Goal: Check status: Check status

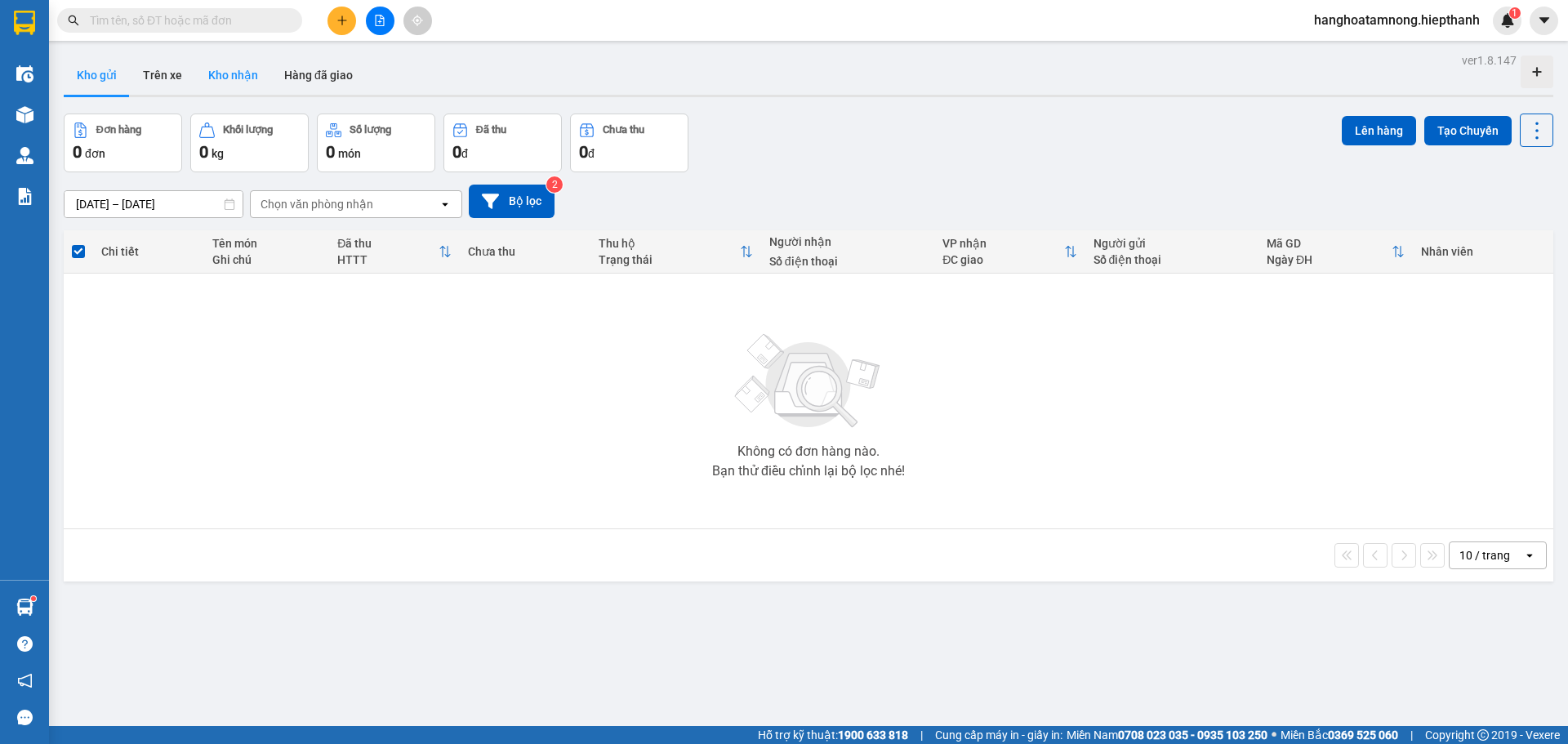
click at [245, 83] on button "Kho nhận" at bounding box center [233, 75] width 76 height 40
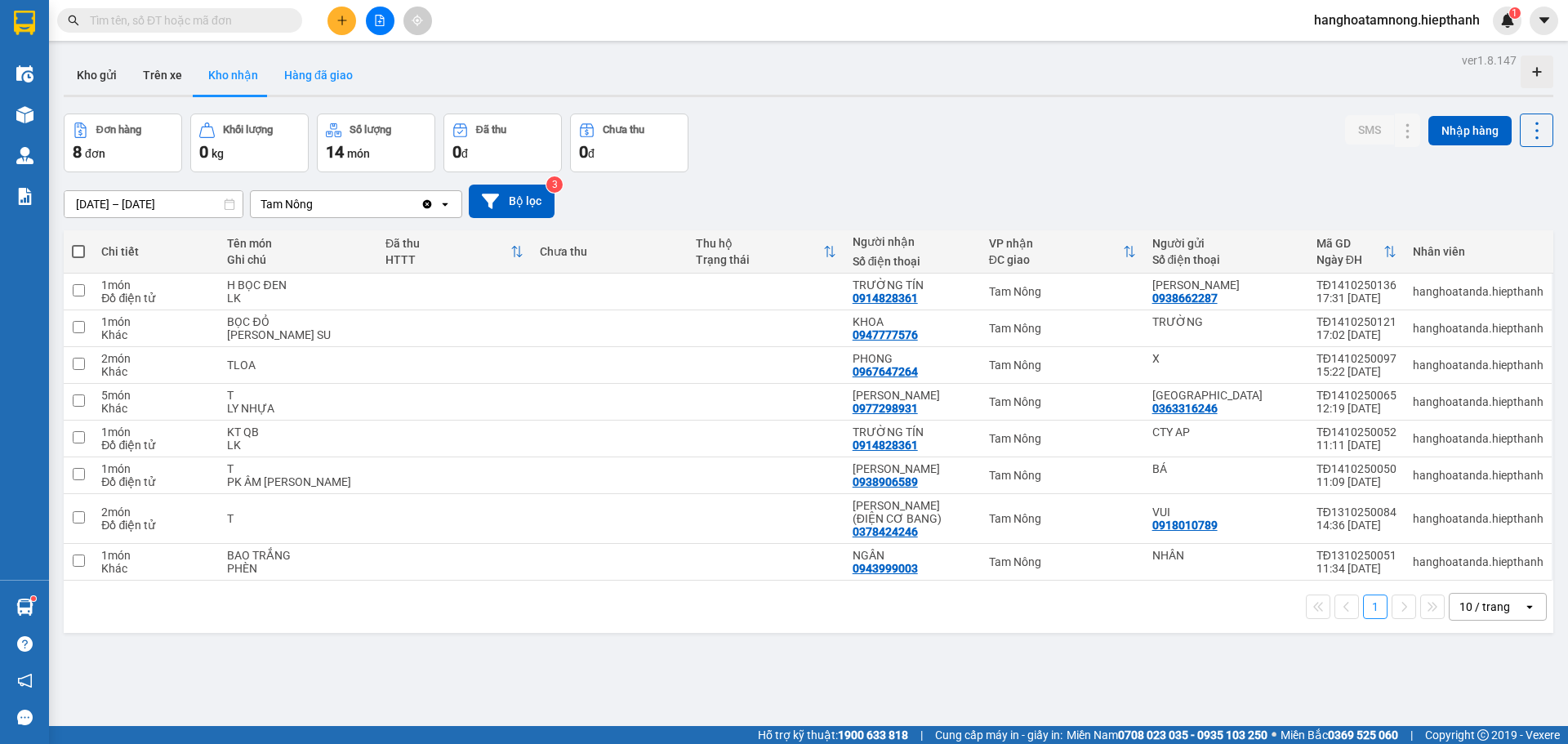
click at [325, 80] on button "Hàng đã giao" at bounding box center [318, 75] width 95 height 40
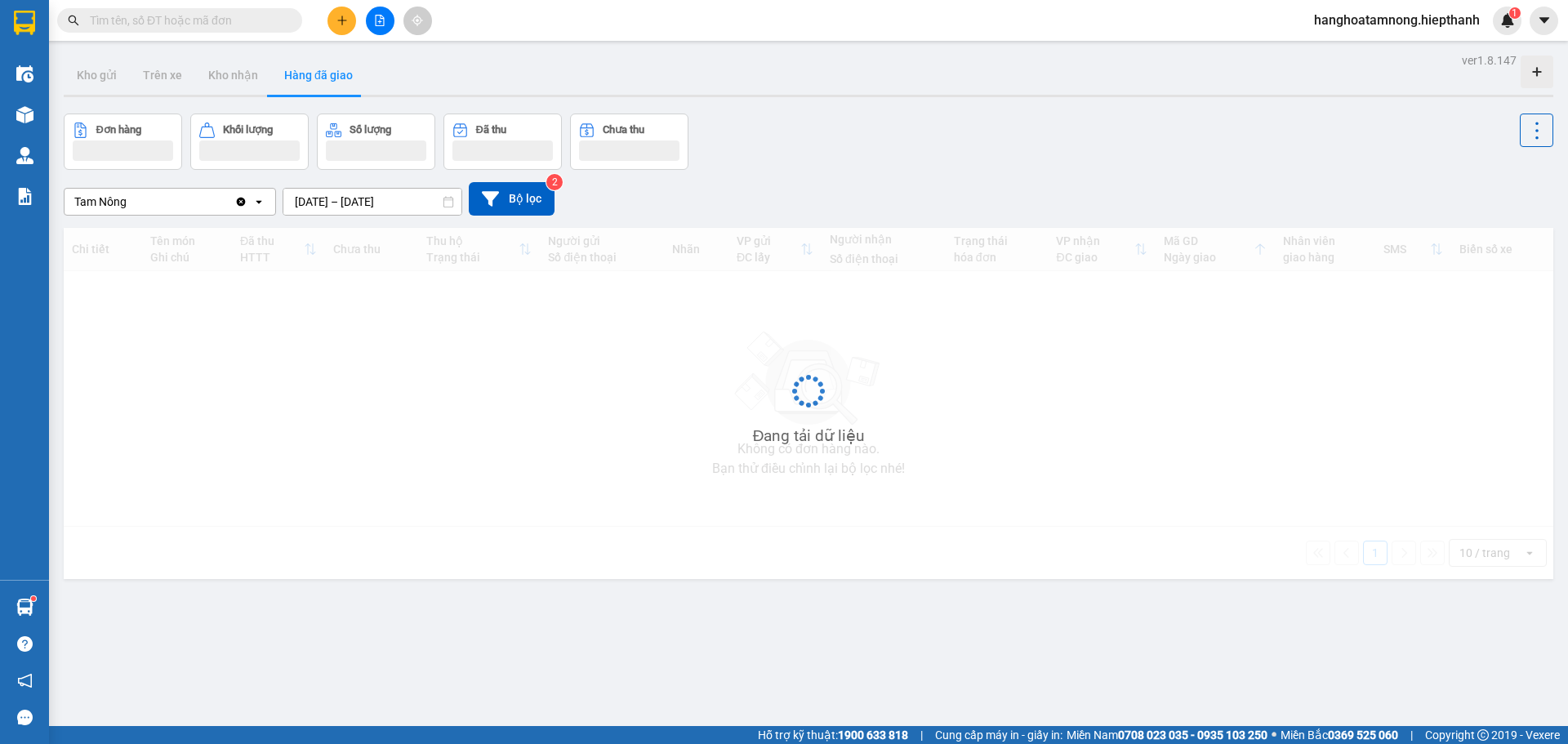
click at [342, 199] on input "[DATE] – [DATE]" at bounding box center [372, 202] width 178 height 26
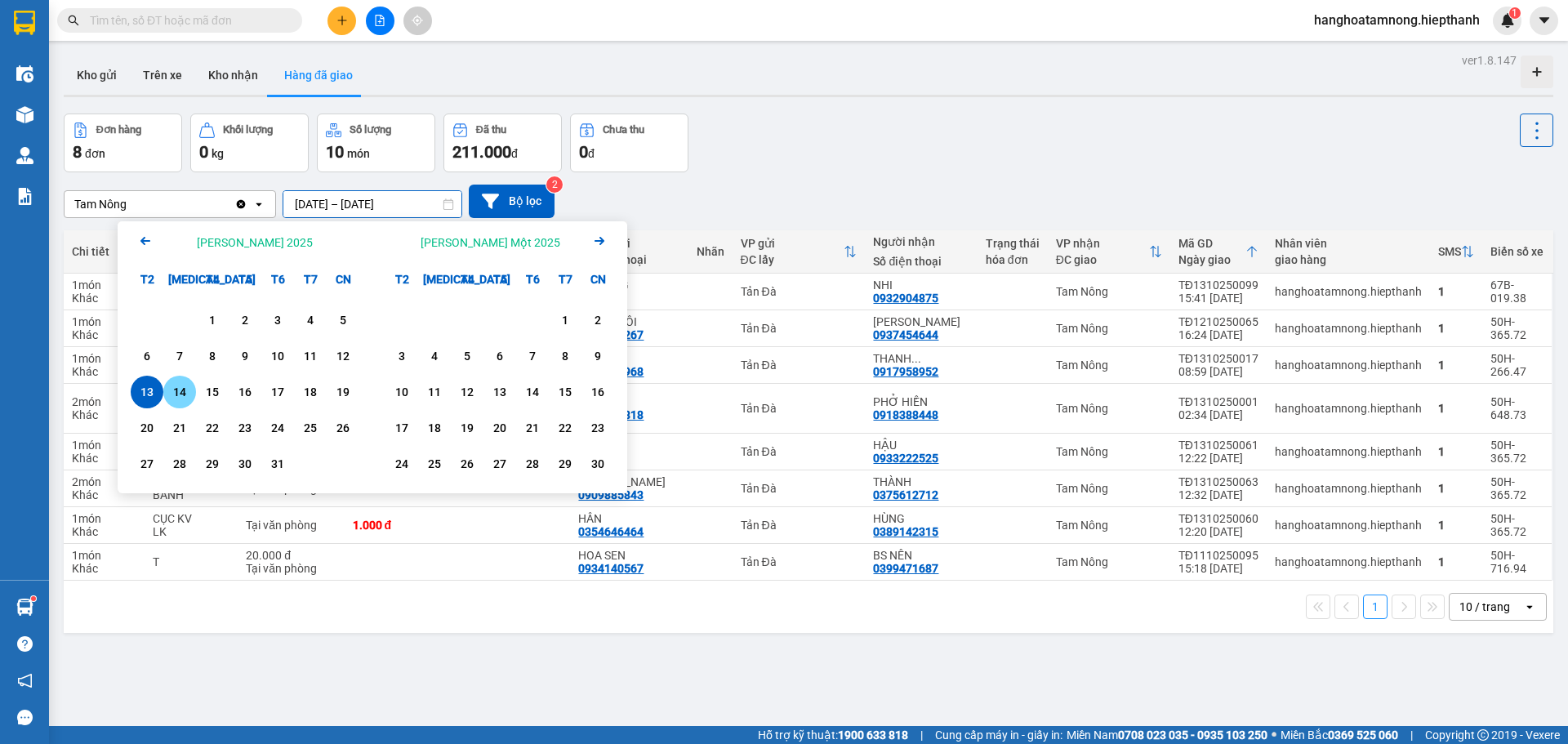
click at [170, 394] on div "14" at bounding box center [180, 391] width 23 height 20
click at [182, 393] on div "14" at bounding box center [180, 391] width 23 height 20
type input "[DATE] – [DATE]"
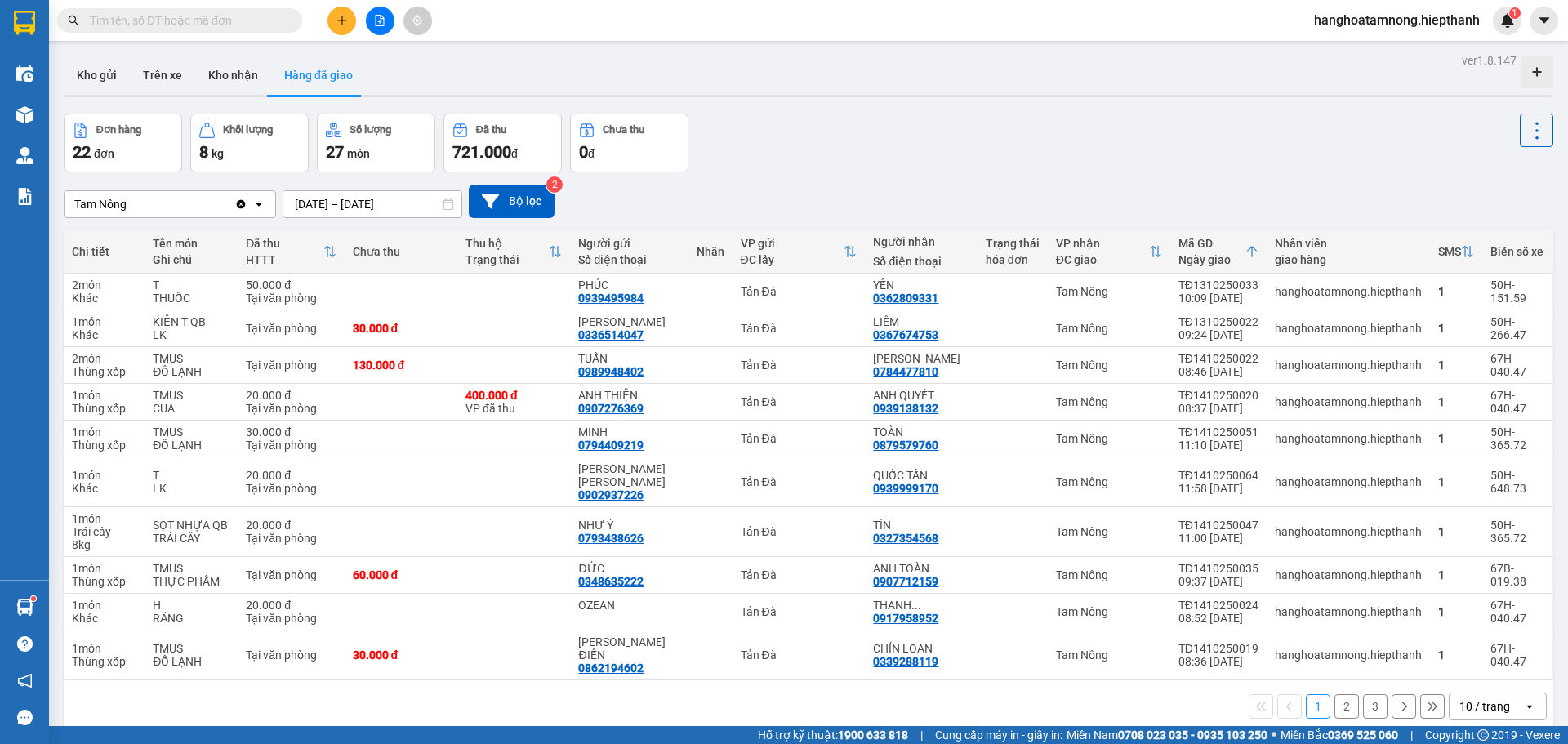
drag, startPoint x: 368, startPoint y: 22, endPoint x: 356, endPoint y: 23, distance: 12.0
click at [369, 22] on button at bounding box center [380, 21] width 28 height 28
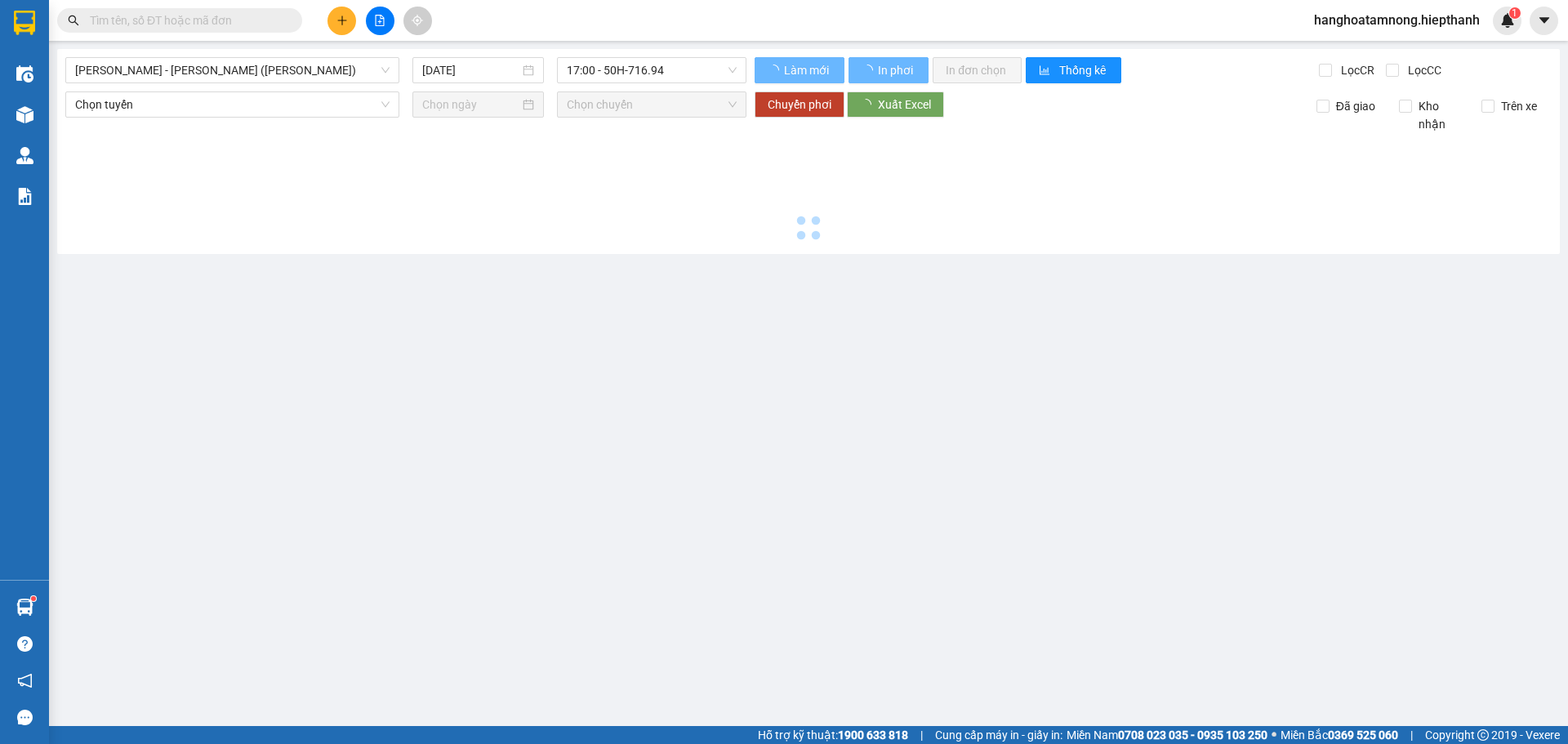
type input "[DATE]"
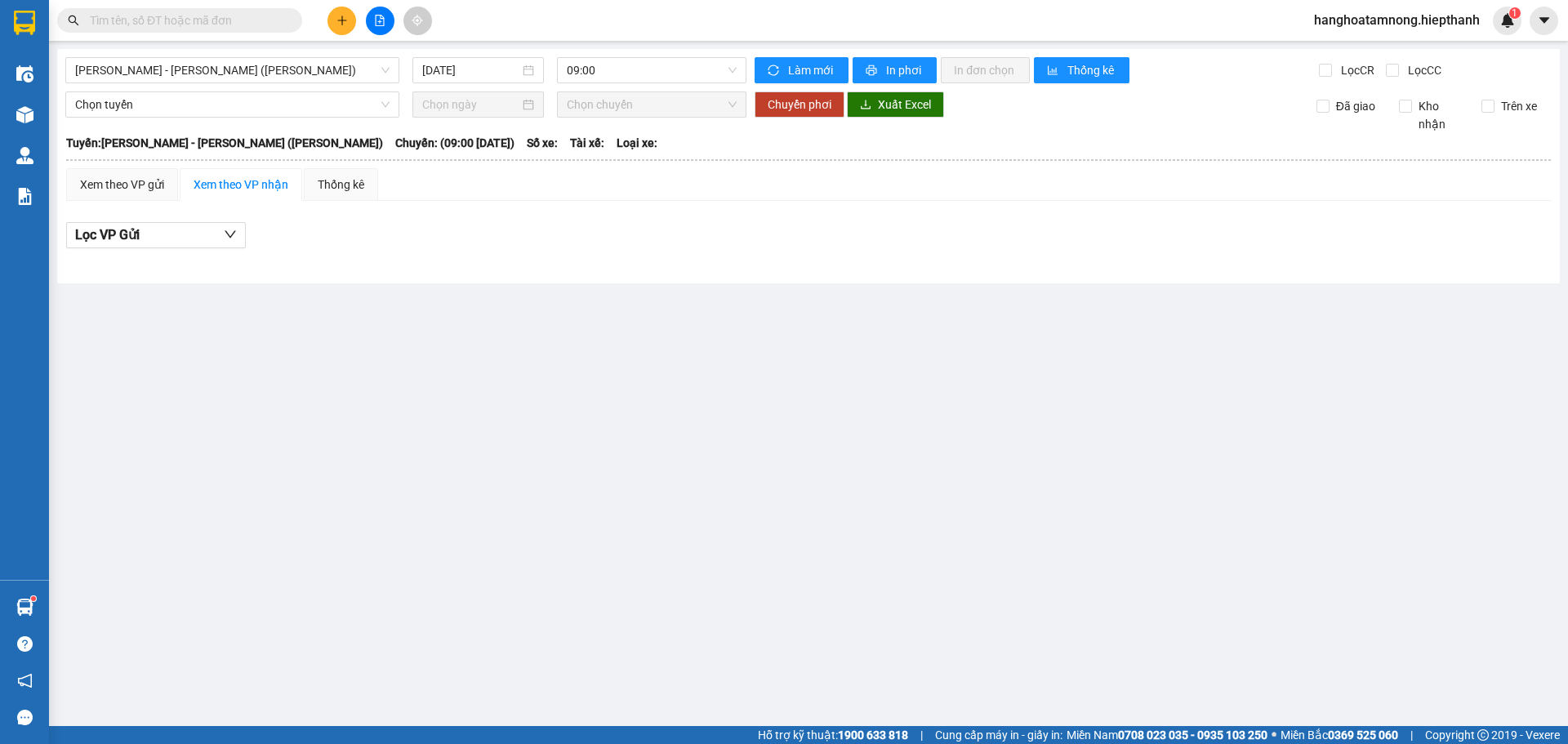
click at [169, 84] on div "[PERSON_NAME] - [PERSON_NAME] ([PERSON_NAME]) [DATE] 09:00 [PERSON_NAME] mới In…" at bounding box center [809, 166] width 1503 height 234
click at [315, 77] on span "[PERSON_NAME] - [PERSON_NAME] ([PERSON_NAME])" at bounding box center [232, 71] width 314 height 24
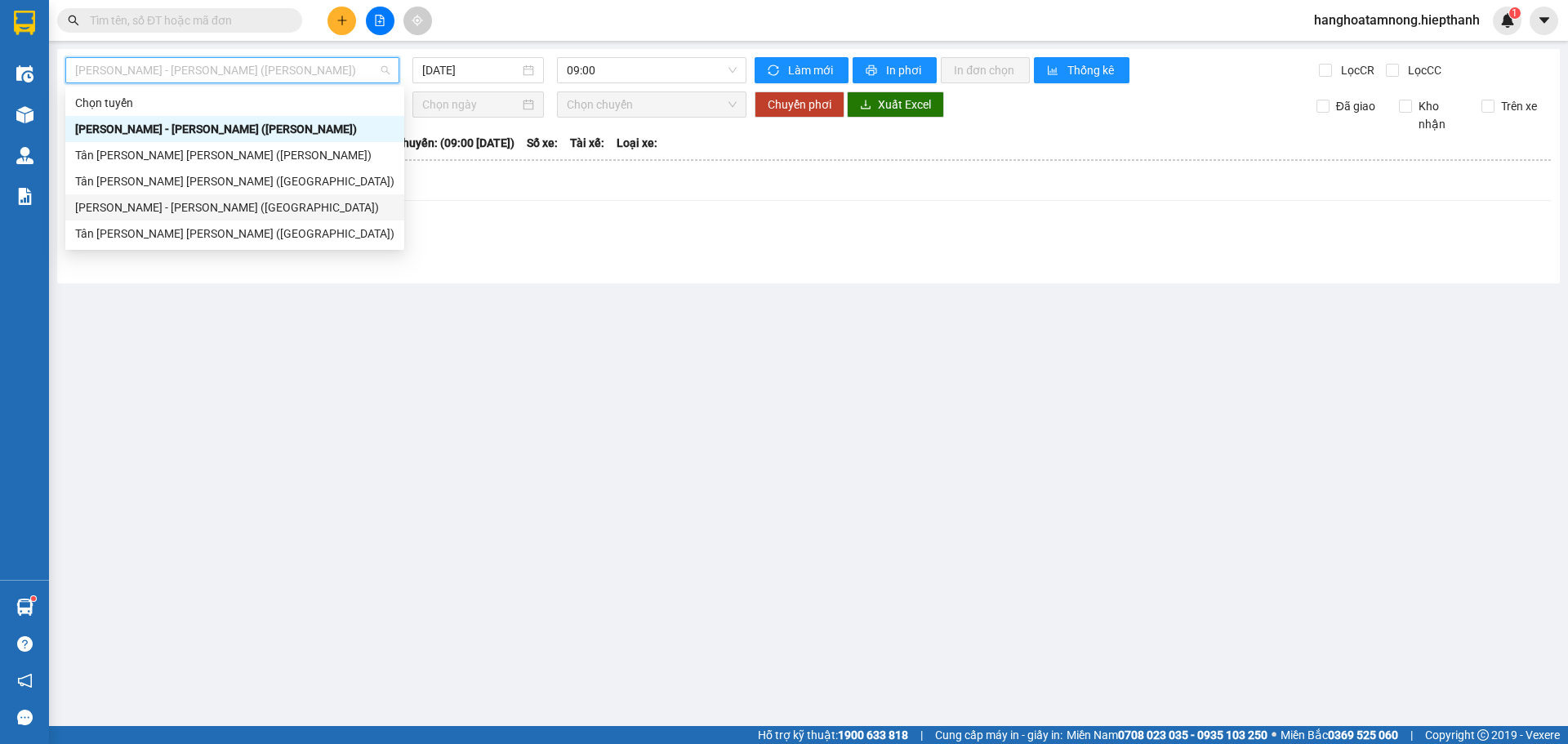
click at [180, 201] on div "[PERSON_NAME] - [PERSON_NAME] ([GEOGRAPHIC_DATA])" at bounding box center [235, 207] width 320 height 18
type input "[DATE]"
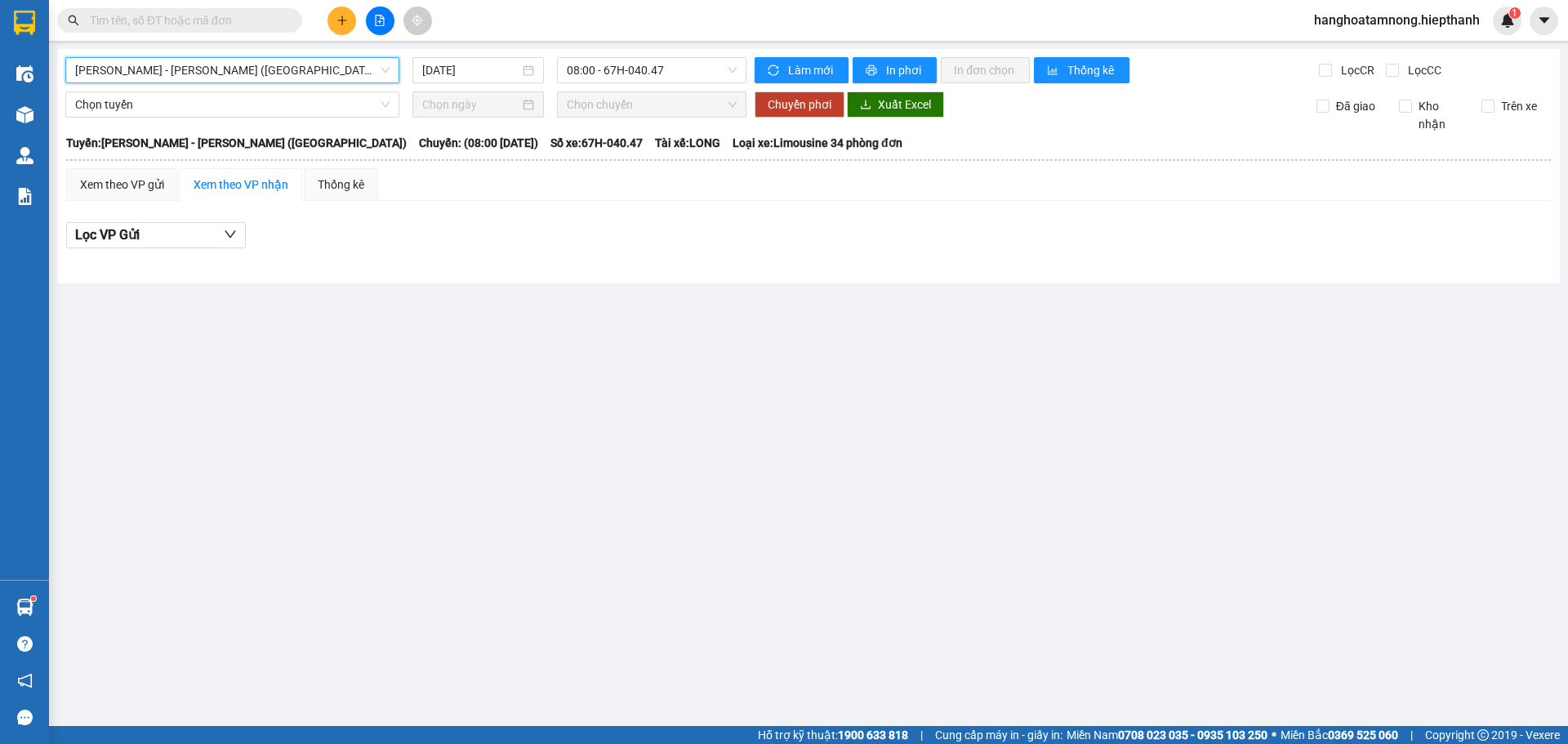
click at [347, 70] on span "[PERSON_NAME] - [PERSON_NAME] ([GEOGRAPHIC_DATA])" at bounding box center [232, 71] width 314 height 24
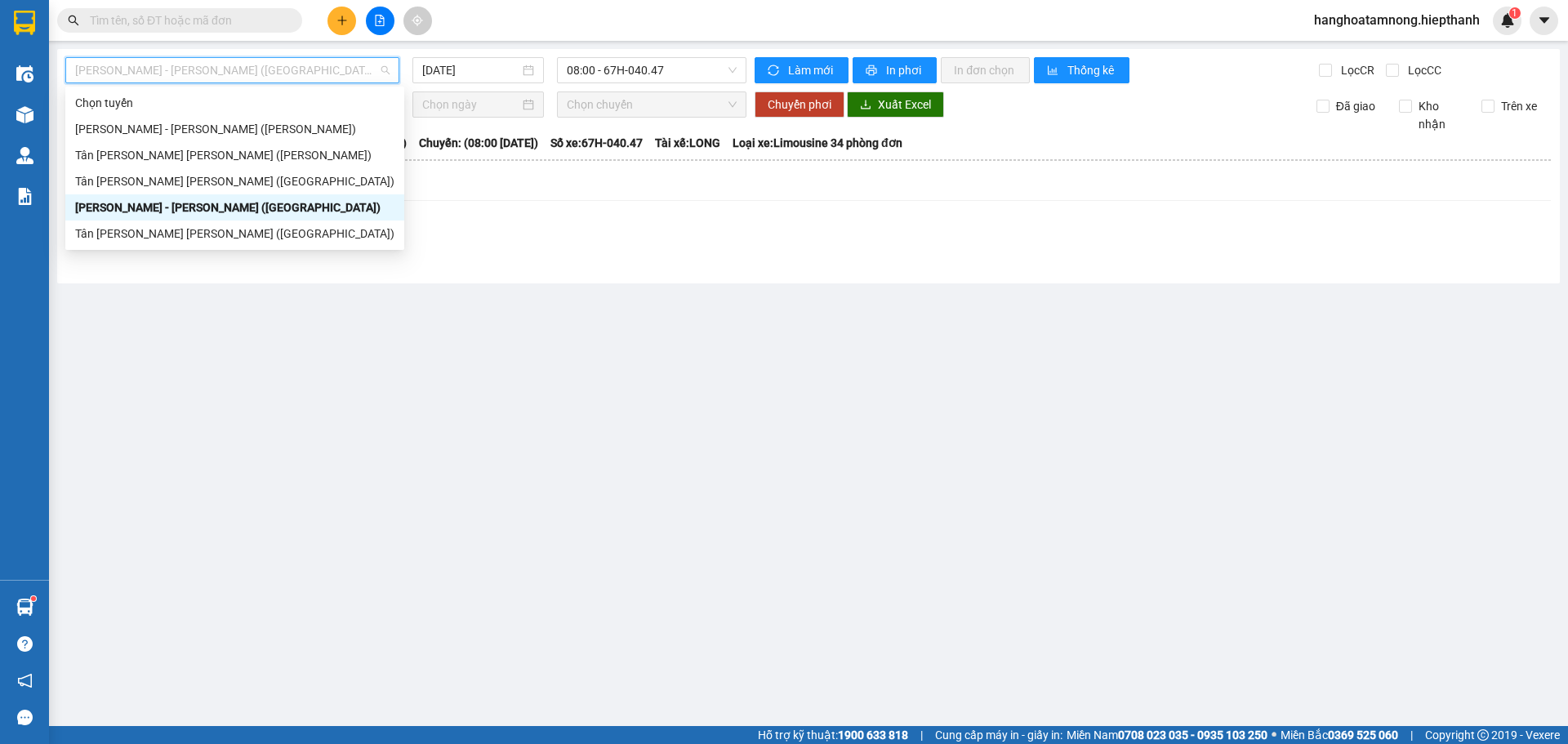
click at [223, 220] on div "[PERSON_NAME] - [PERSON_NAME] ([GEOGRAPHIC_DATA])" at bounding box center [234, 208] width 339 height 26
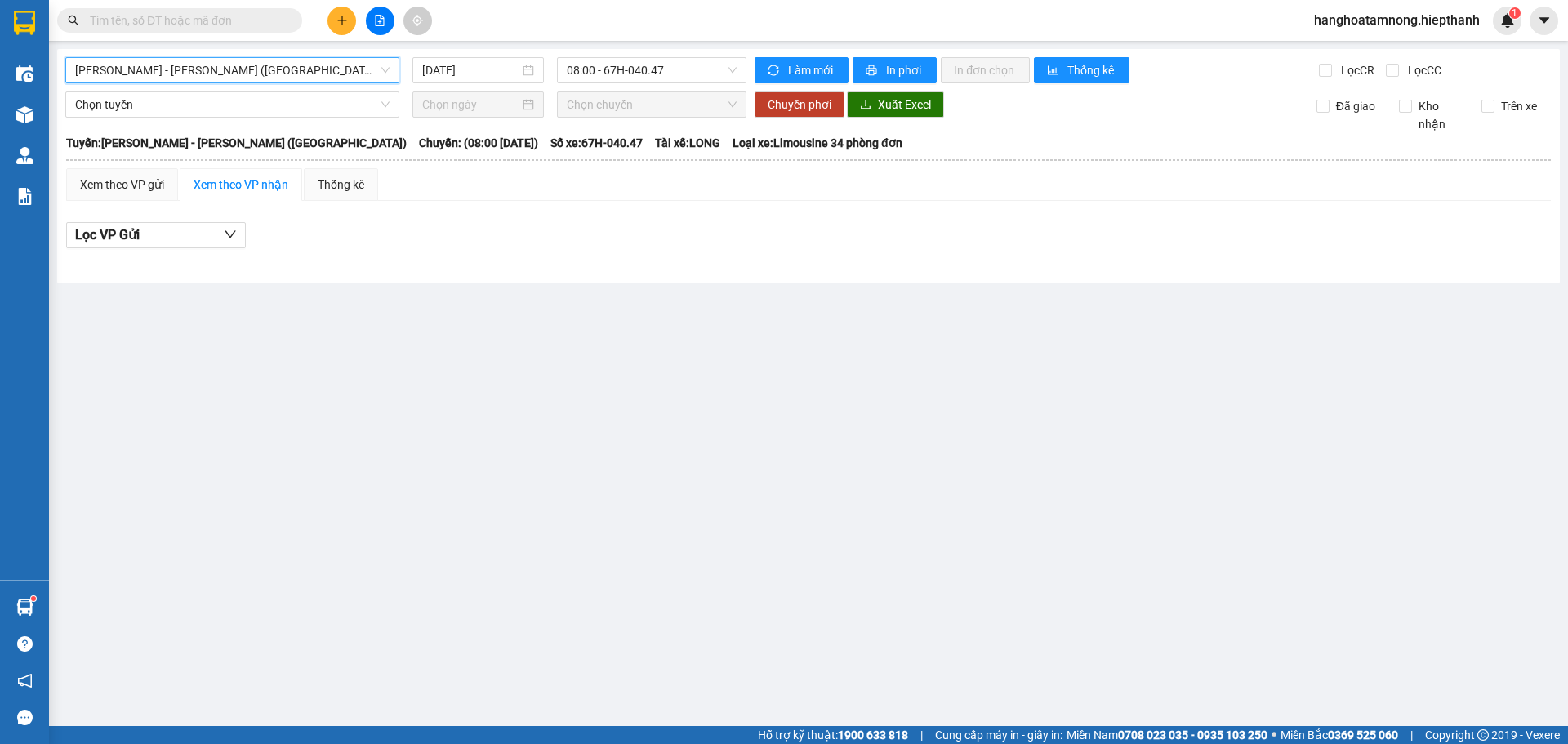
click at [253, 65] on span "[PERSON_NAME] - [PERSON_NAME] ([GEOGRAPHIC_DATA])" at bounding box center [232, 71] width 314 height 24
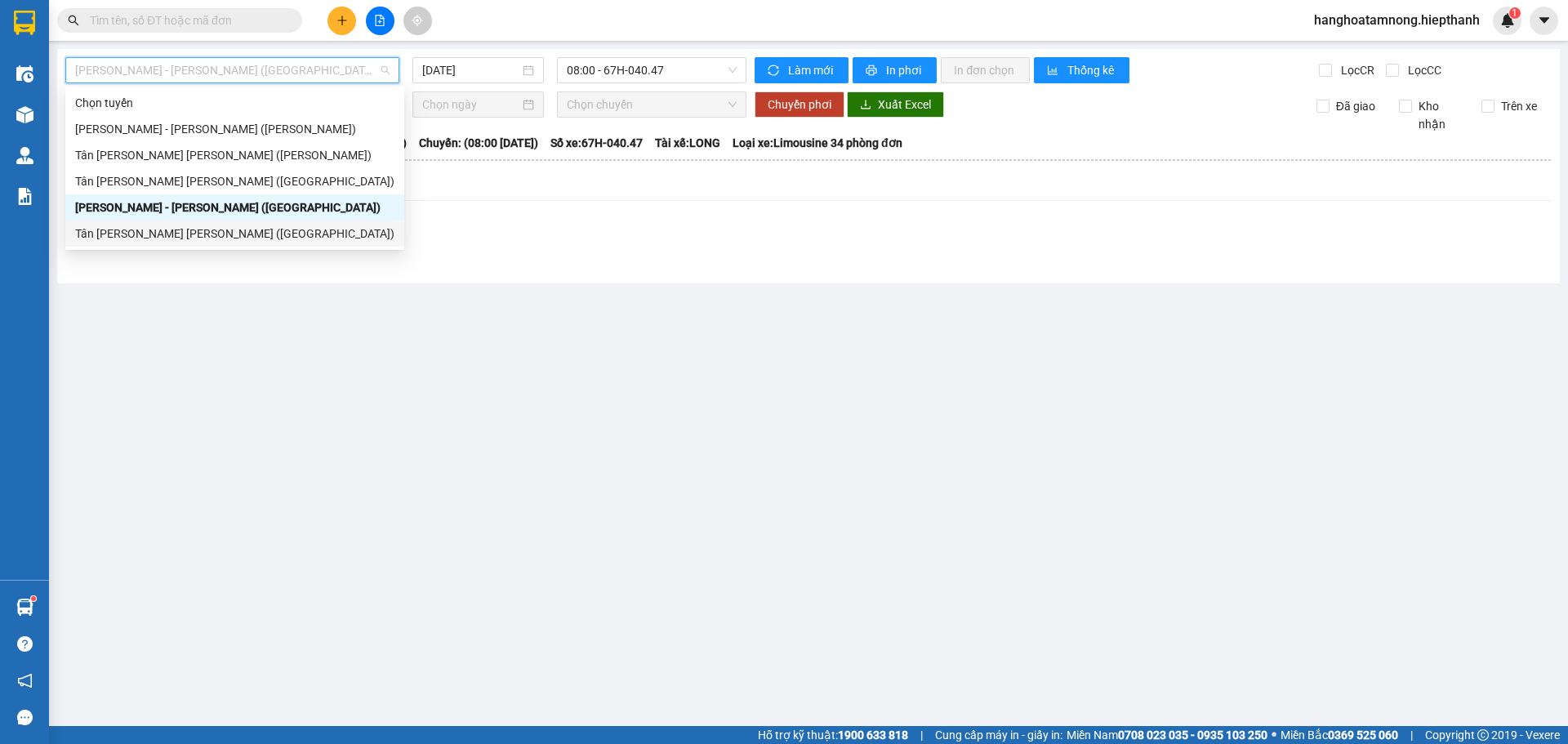
click at [201, 231] on div "Tân [PERSON_NAME] [PERSON_NAME] ([GEOGRAPHIC_DATA])" at bounding box center [235, 233] width 320 height 18
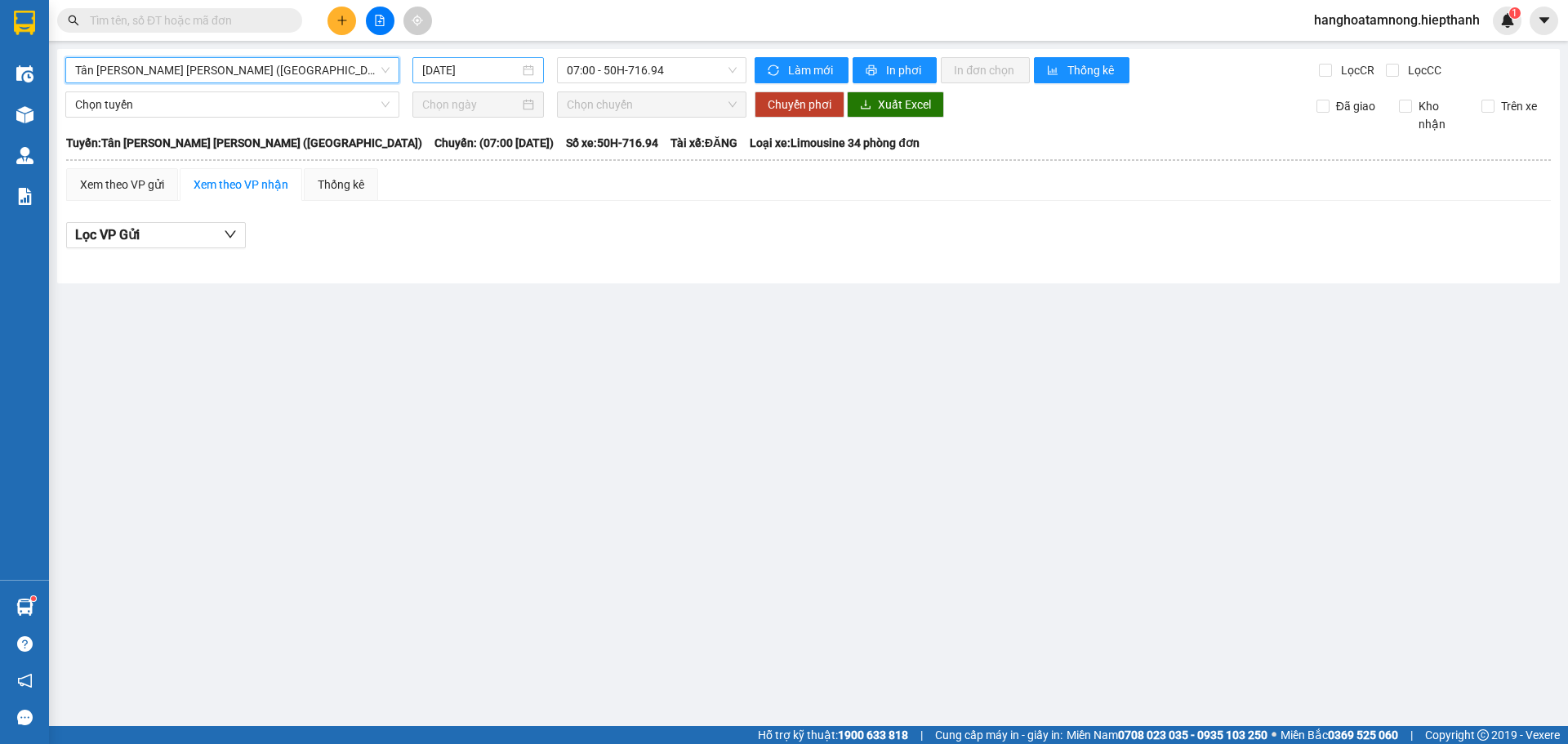
click at [469, 69] on input "[DATE]" at bounding box center [470, 70] width 97 height 18
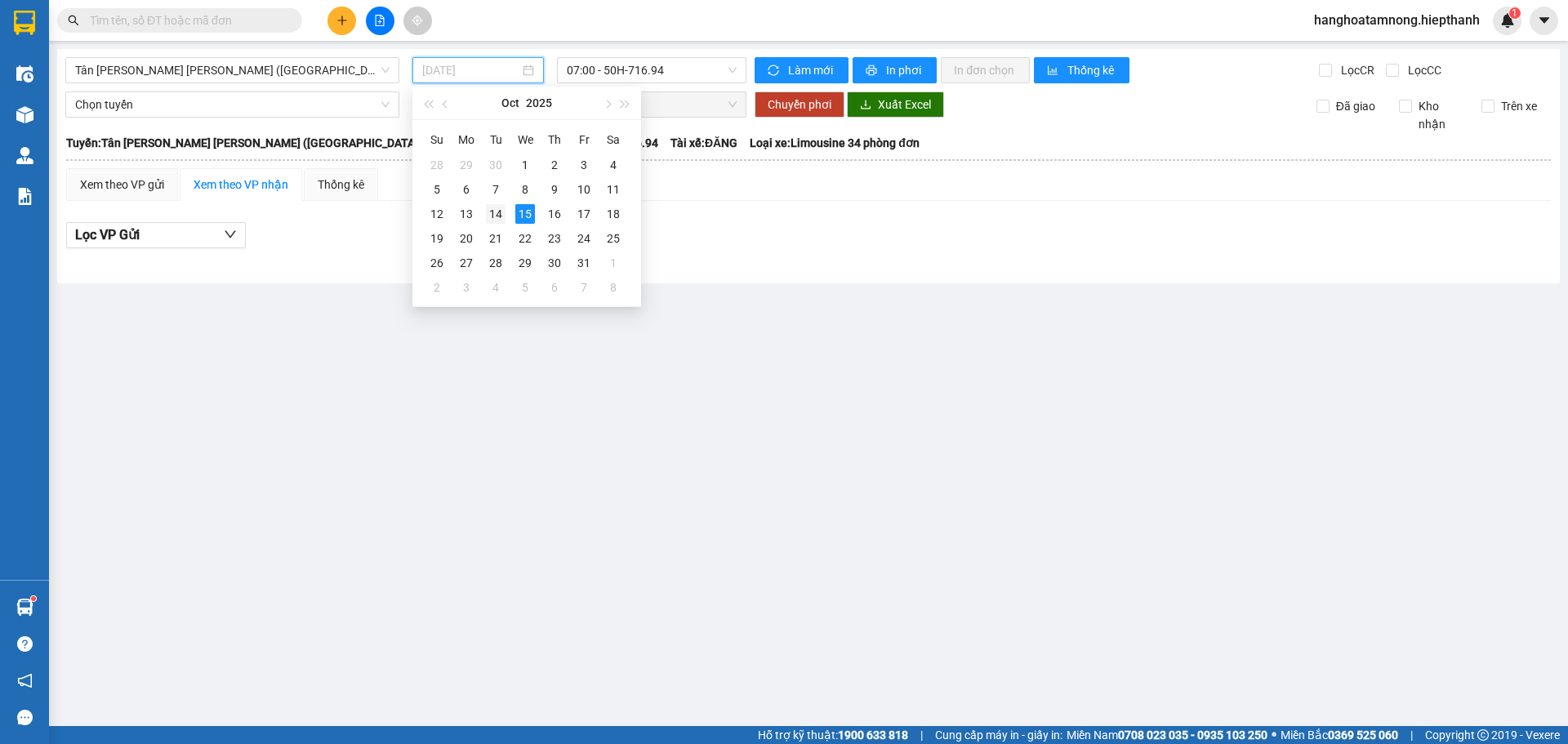
click at [495, 209] on div "14" at bounding box center [496, 214] width 20 height 20
type input "[DATE]"
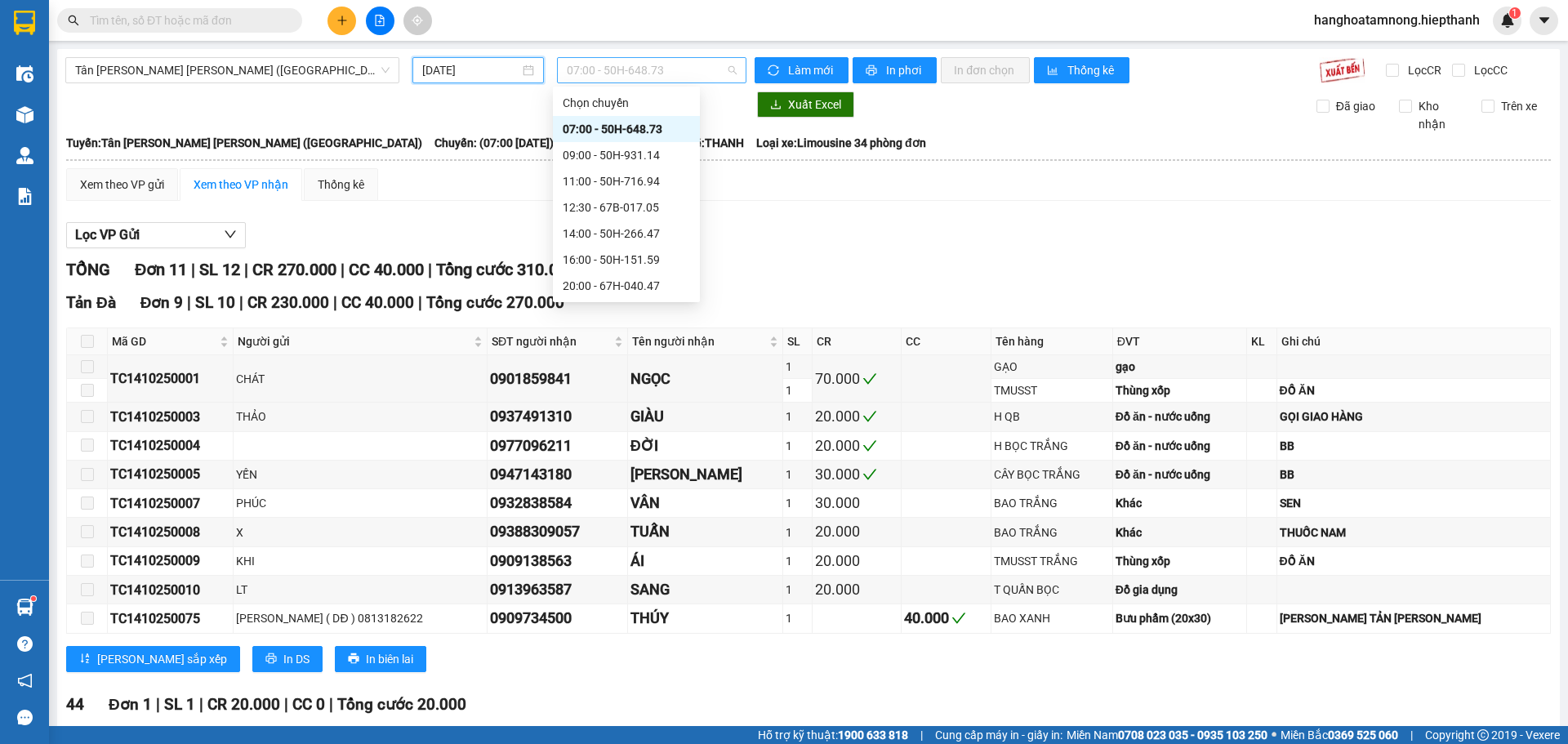
click at [671, 63] on span "07:00 - 50H-648.73" at bounding box center [652, 71] width 170 height 24
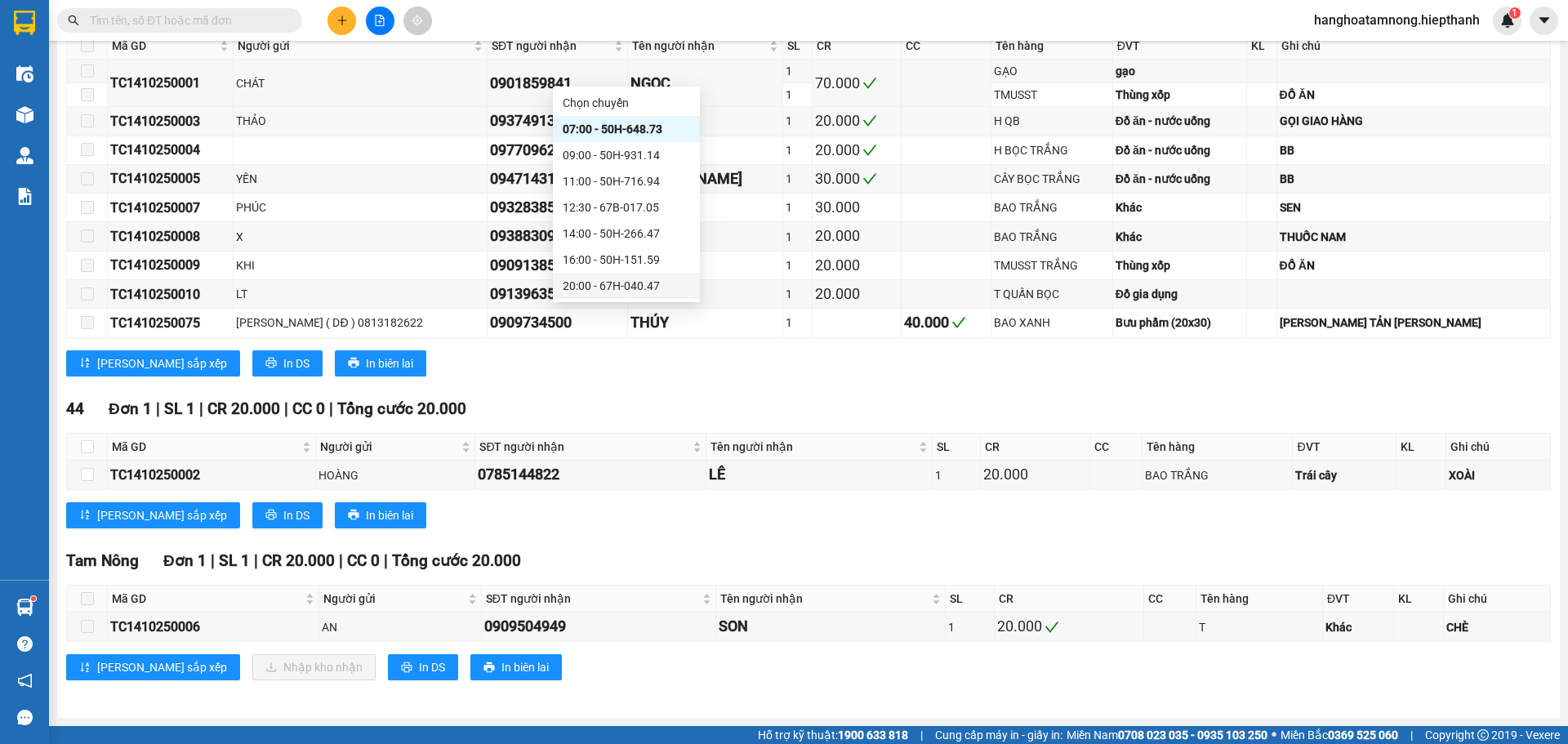
click at [593, 293] on div "20:00 - 67H-040.47" at bounding box center [626, 285] width 127 height 18
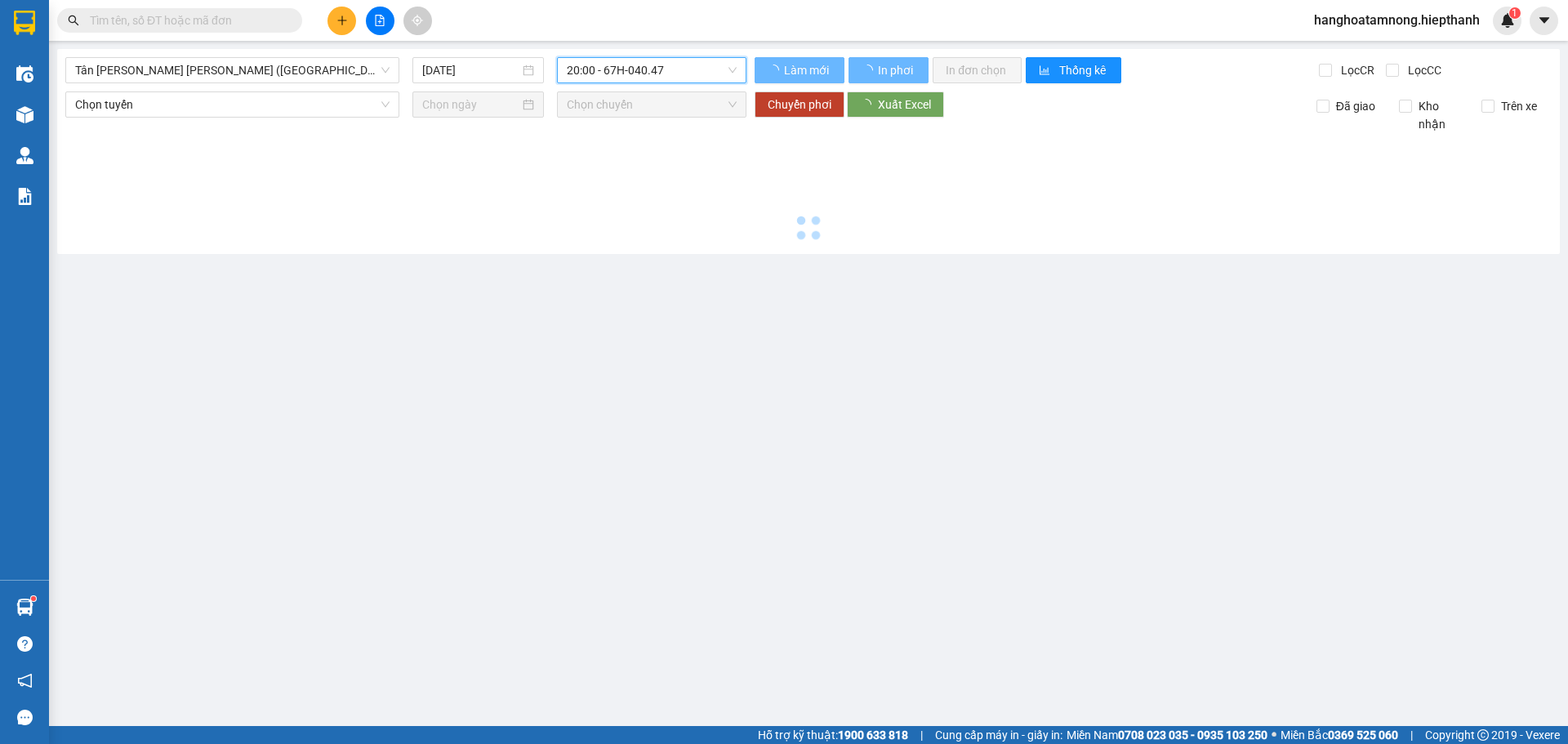
scroll to position [0, 0]
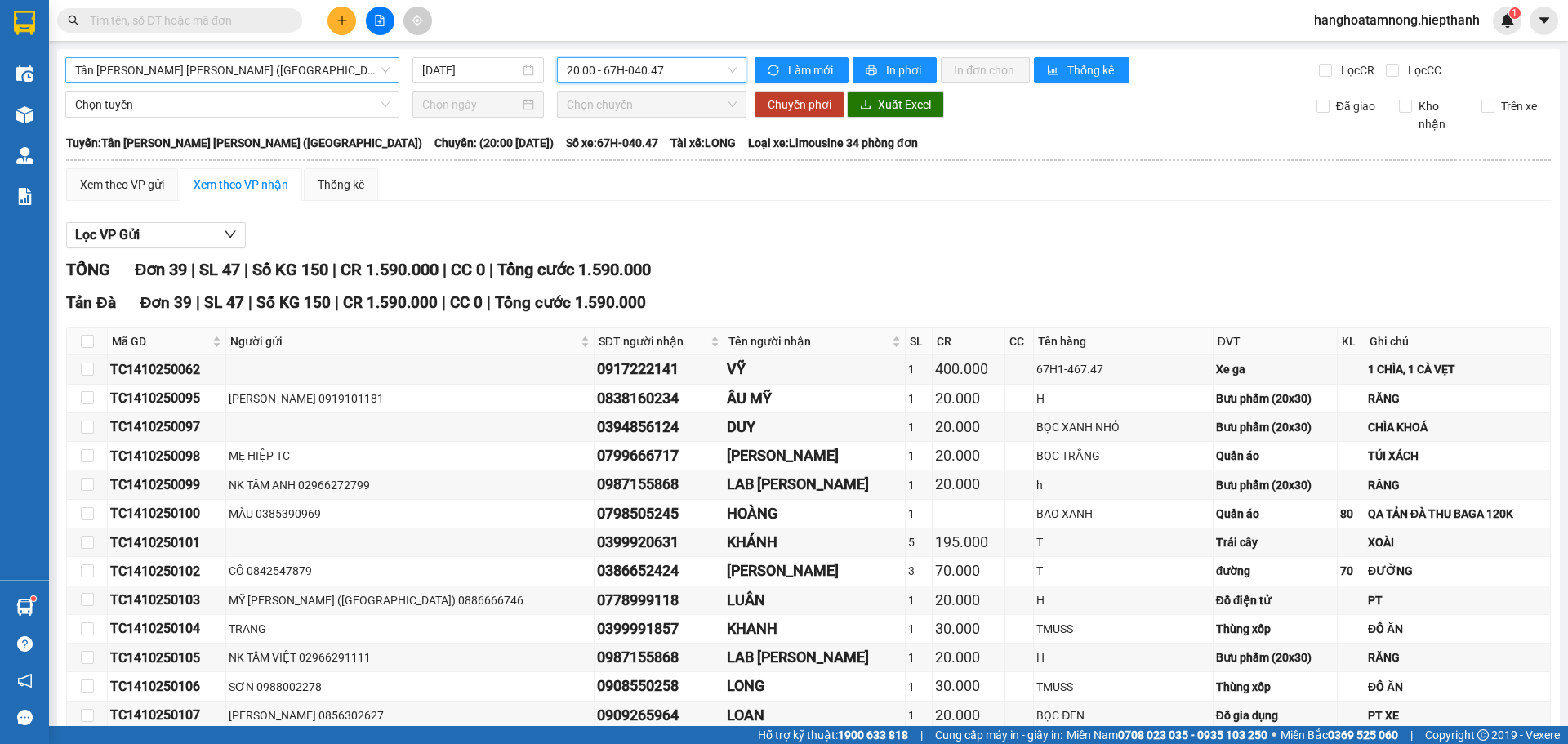
click at [204, 74] on span "Tân [PERSON_NAME] [PERSON_NAME] ([GEOGRAPHIC_DATA])" at bounding box center [232, 71] width 314 height 24
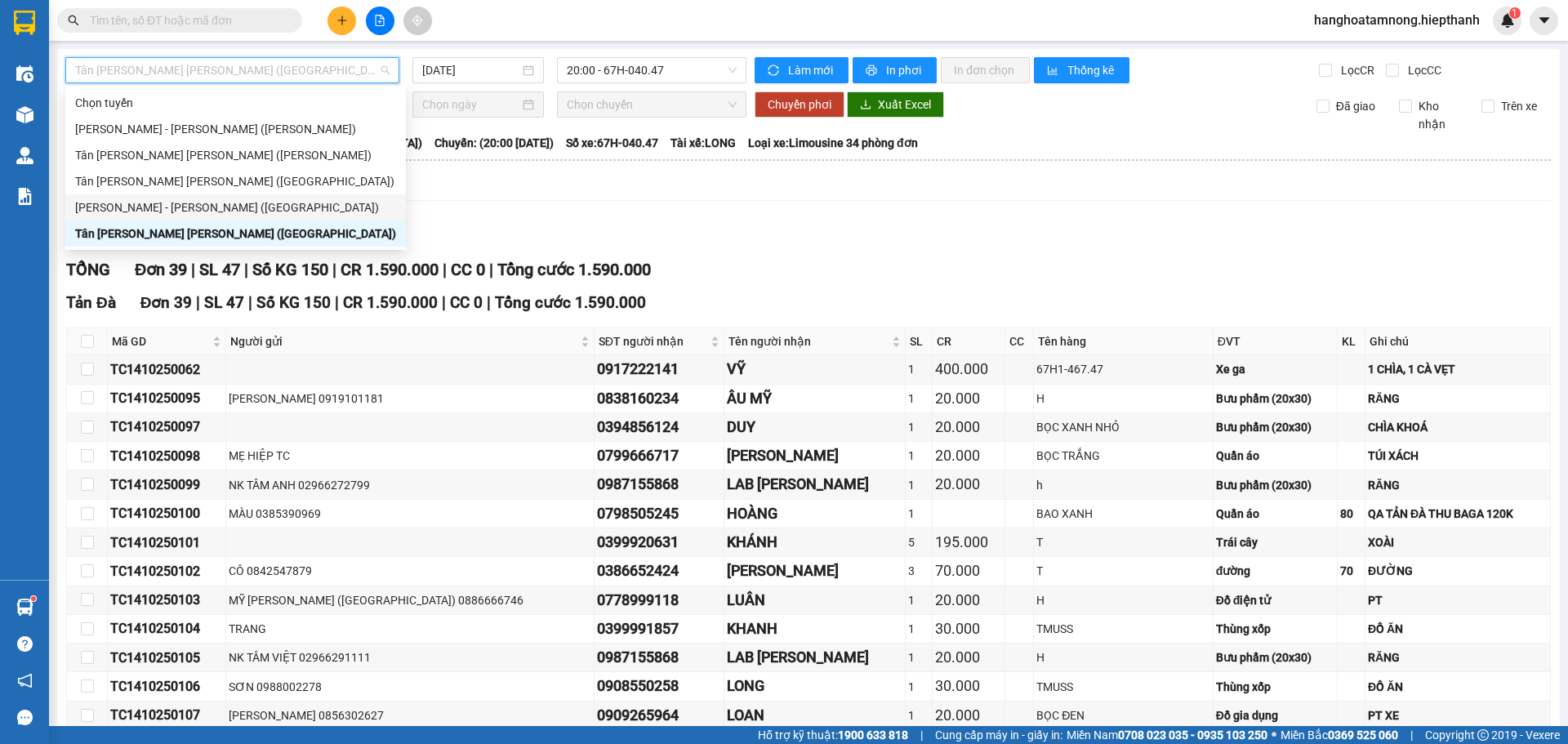
click at [106, 208] on div "[PERSON_NAME] - [PERSON_NAME] ([GEOGRAPHIC_DATA])" at bounding box center [235, 207] width 321 height 18
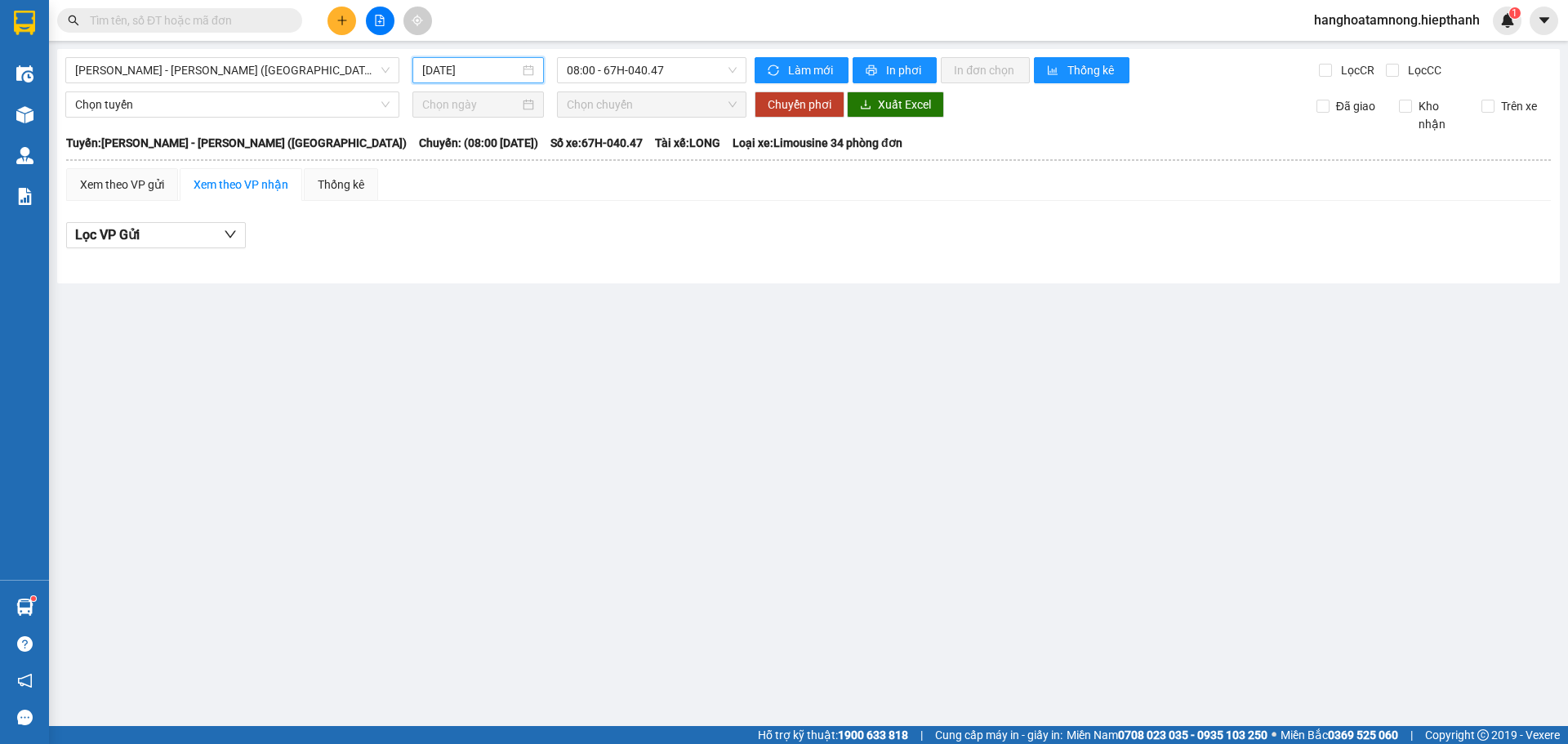
click at [481, 67] on input "[DATE]" at bounding box center [470, 70] width 97 height 18
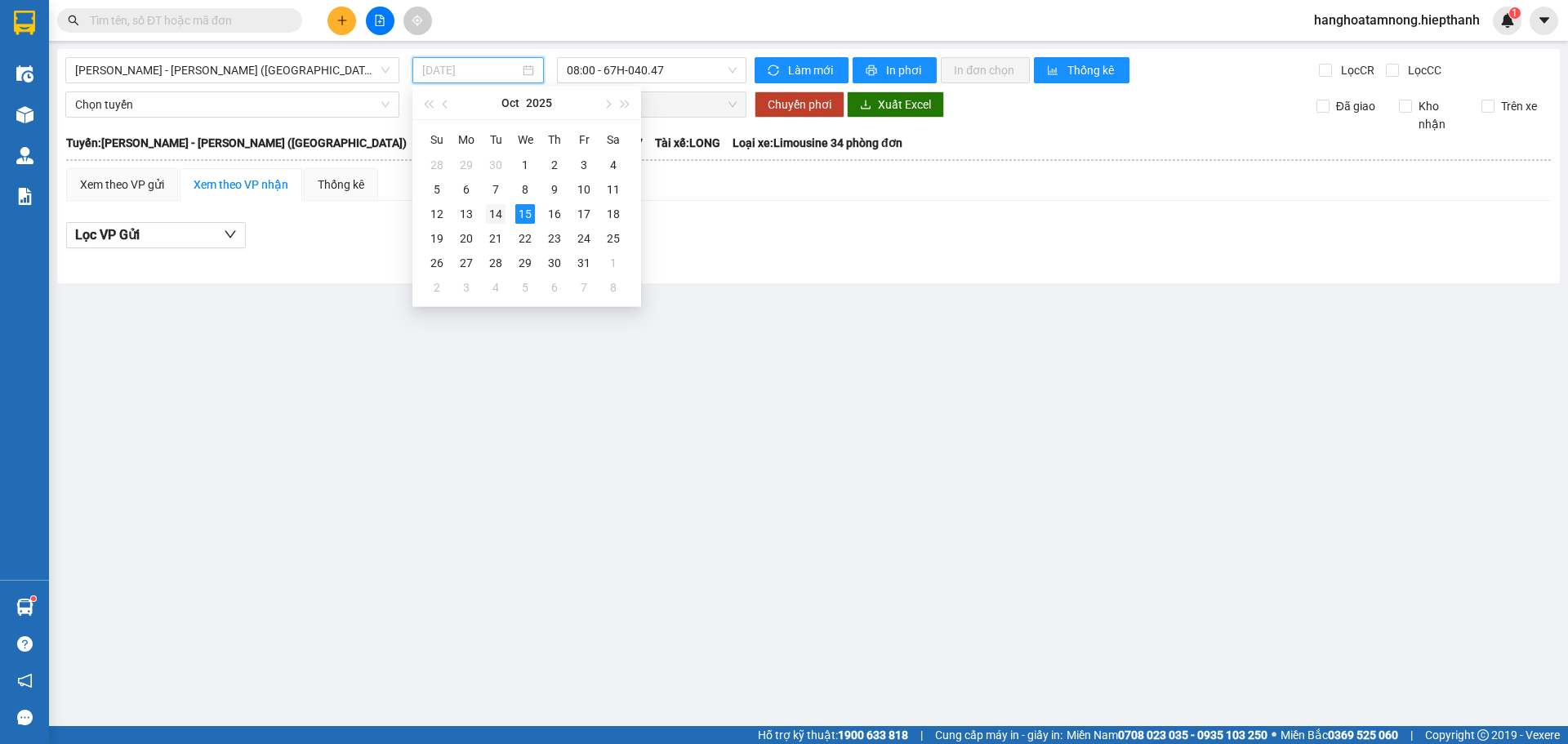
click at [495, 220] on div "14" at bounding box center [496, 214] width 20 height 20
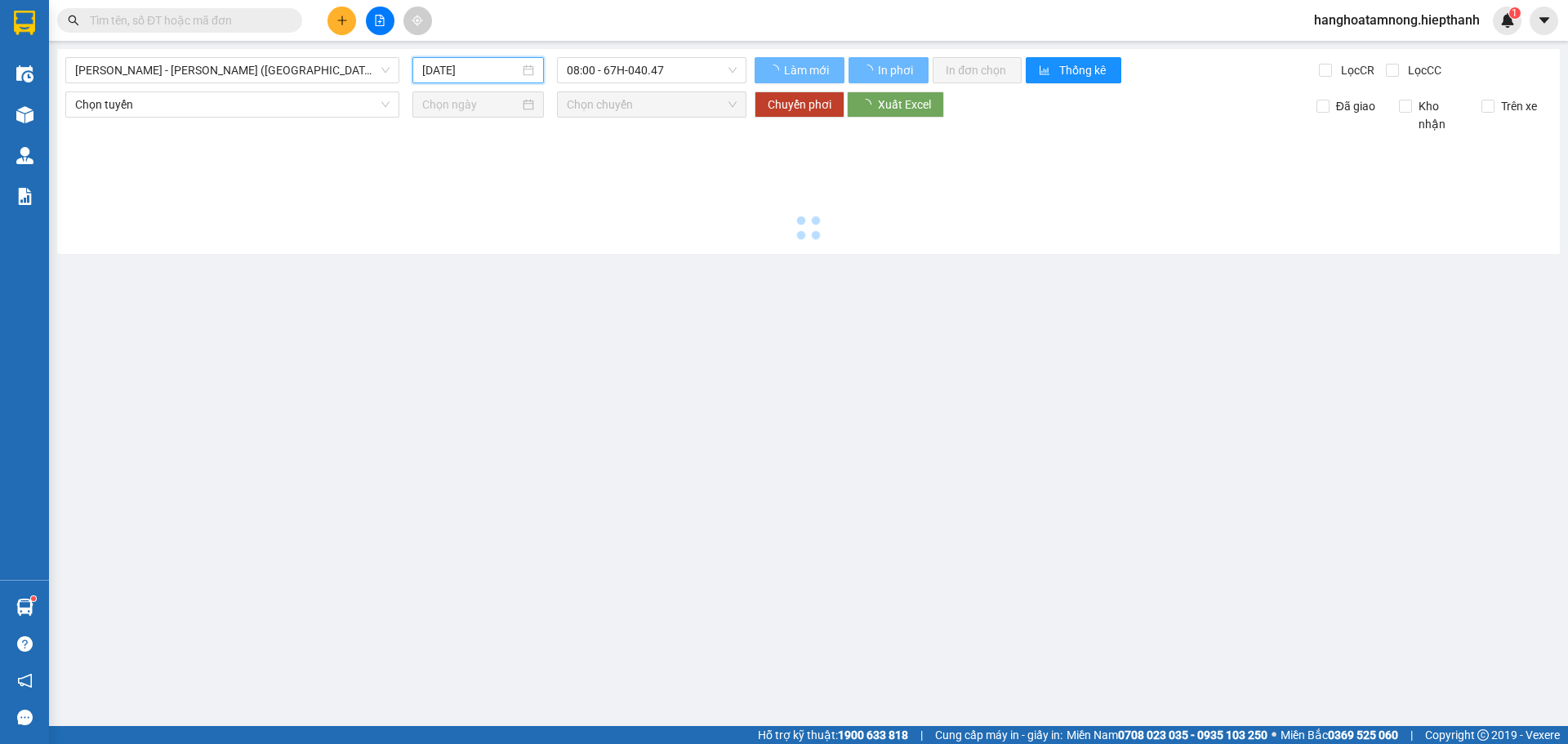
type input "[DATE]"
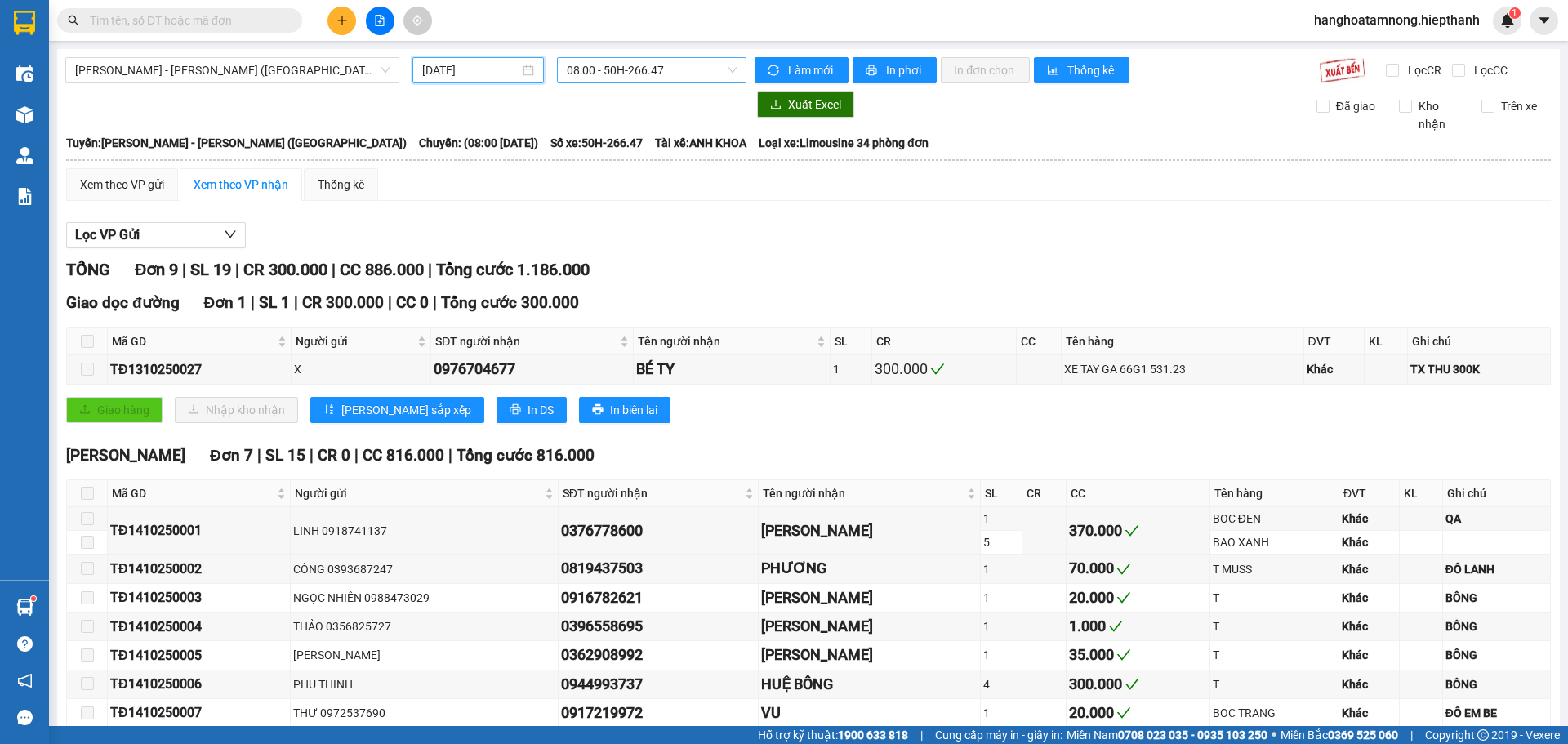
click at [586, 76] on span "08:00 - 50H-266.47" at bounding box center [652, 71] width 170 height 24
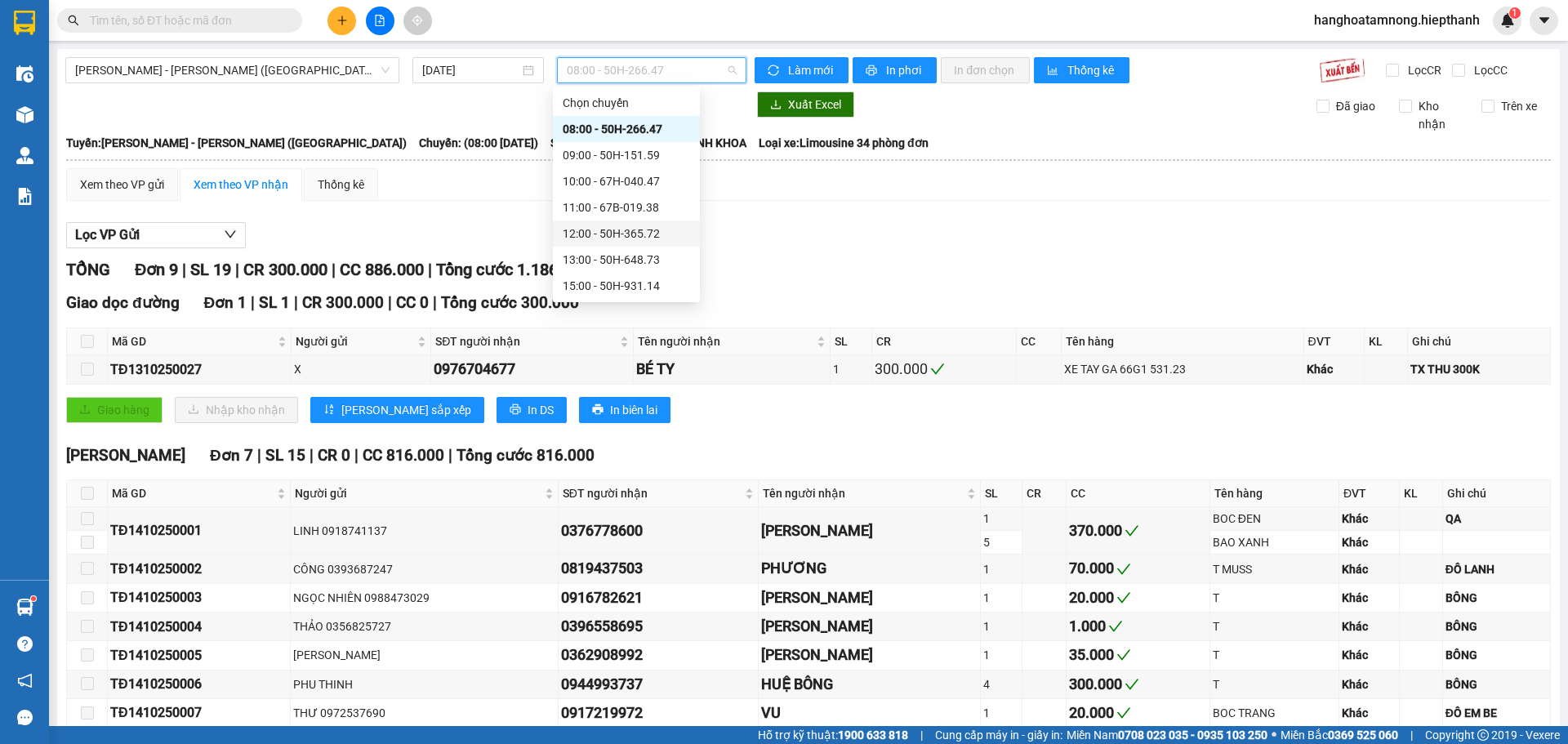
scroll to position [104, 0]
click at [584, 208] on div "17:00 - 50H-716.94" at bounding box center [626, 207] width 127 height 18
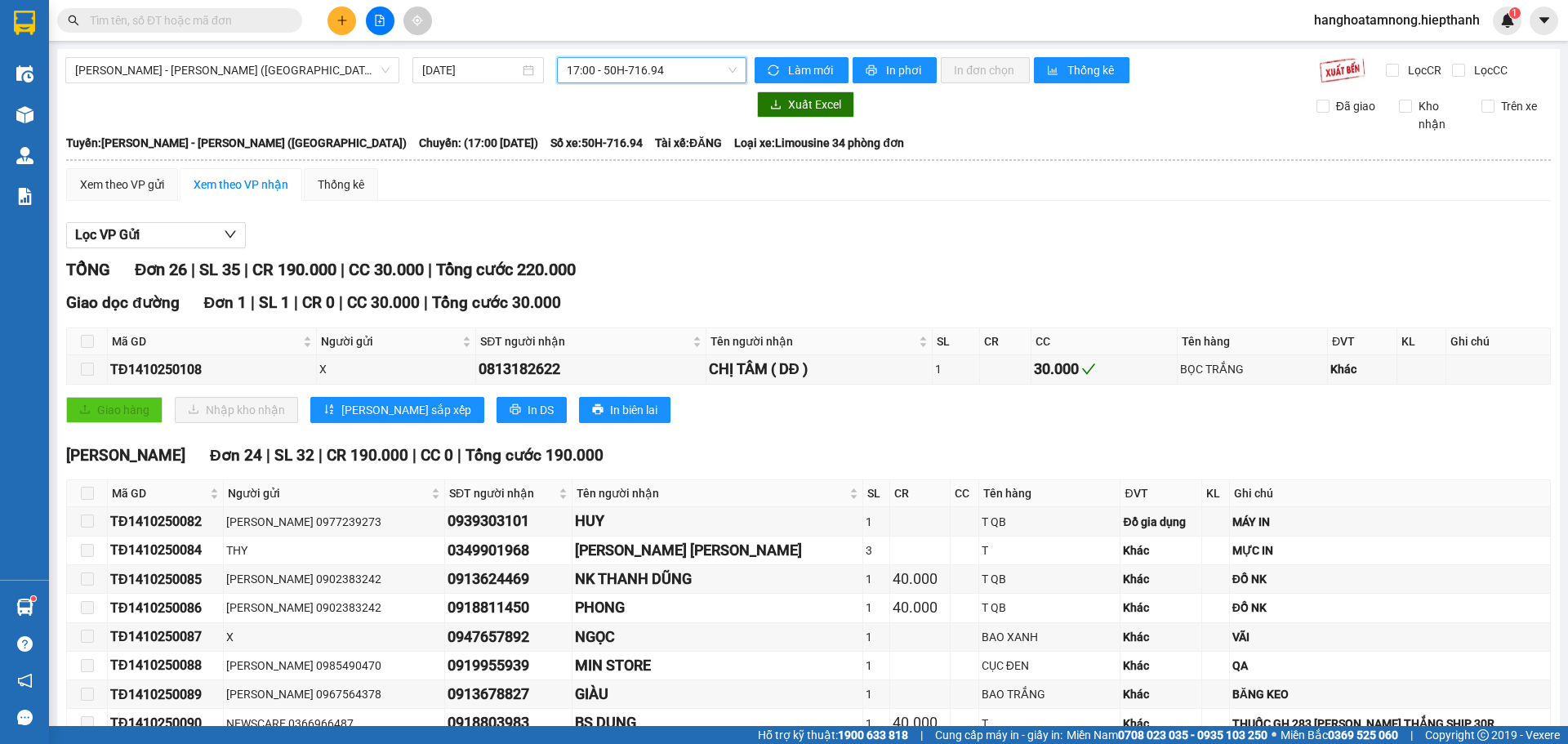
click at [589, 71] on span "17:00 - 50H-716.94" at bounding box center [652, 71] width 170 height 24
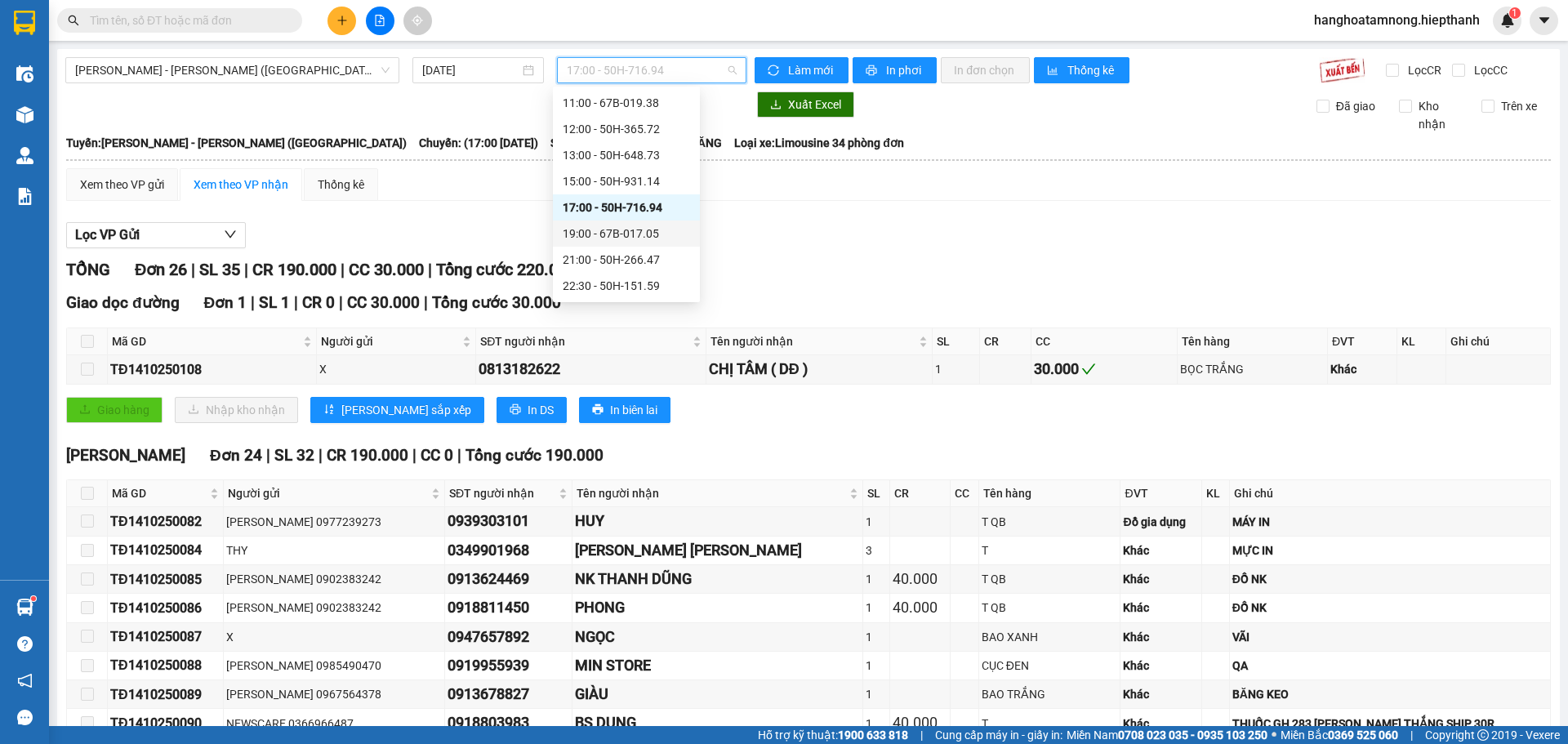
click at [596, 234] on div "19:00 - 67B-017.05" at bounding box center [626, 233] width 127 height 18
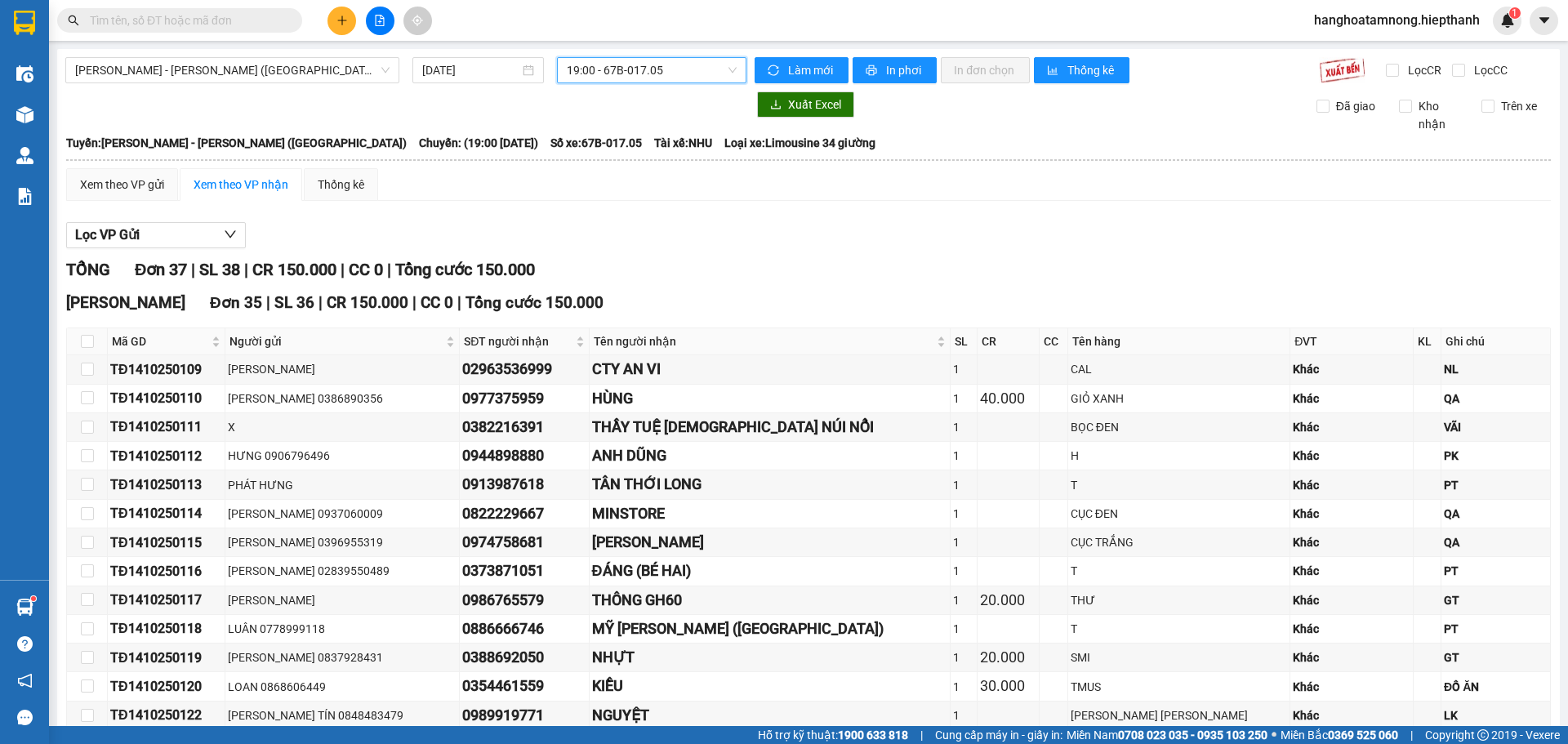
click at [605, 75] on span "19:00 - 67B-017.05" at bounding box center [652, 71] width 170 height 24
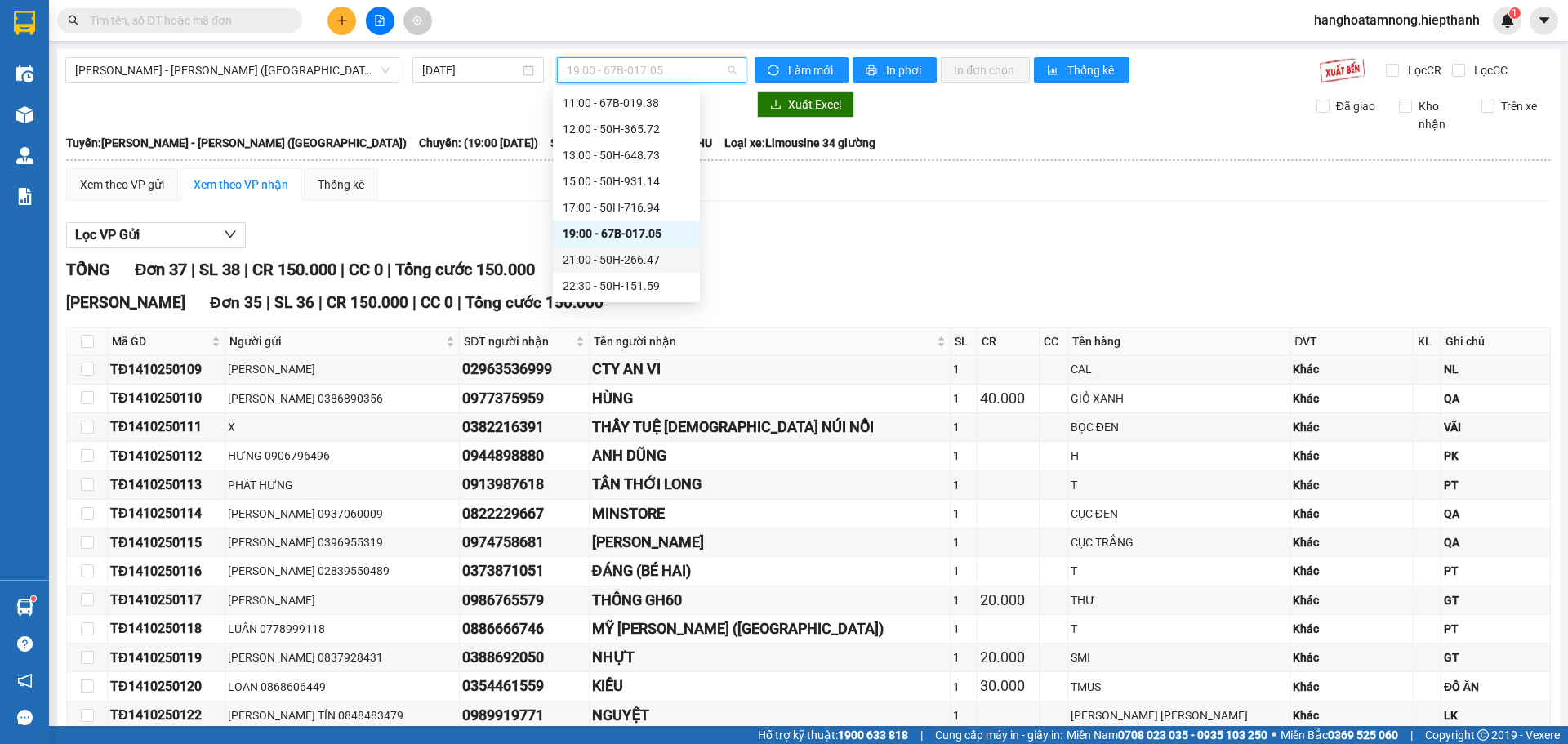
click at [588, 258] on div "21:00 - 50H-266.47" at bounding box center [626, 260] width 127 height 18
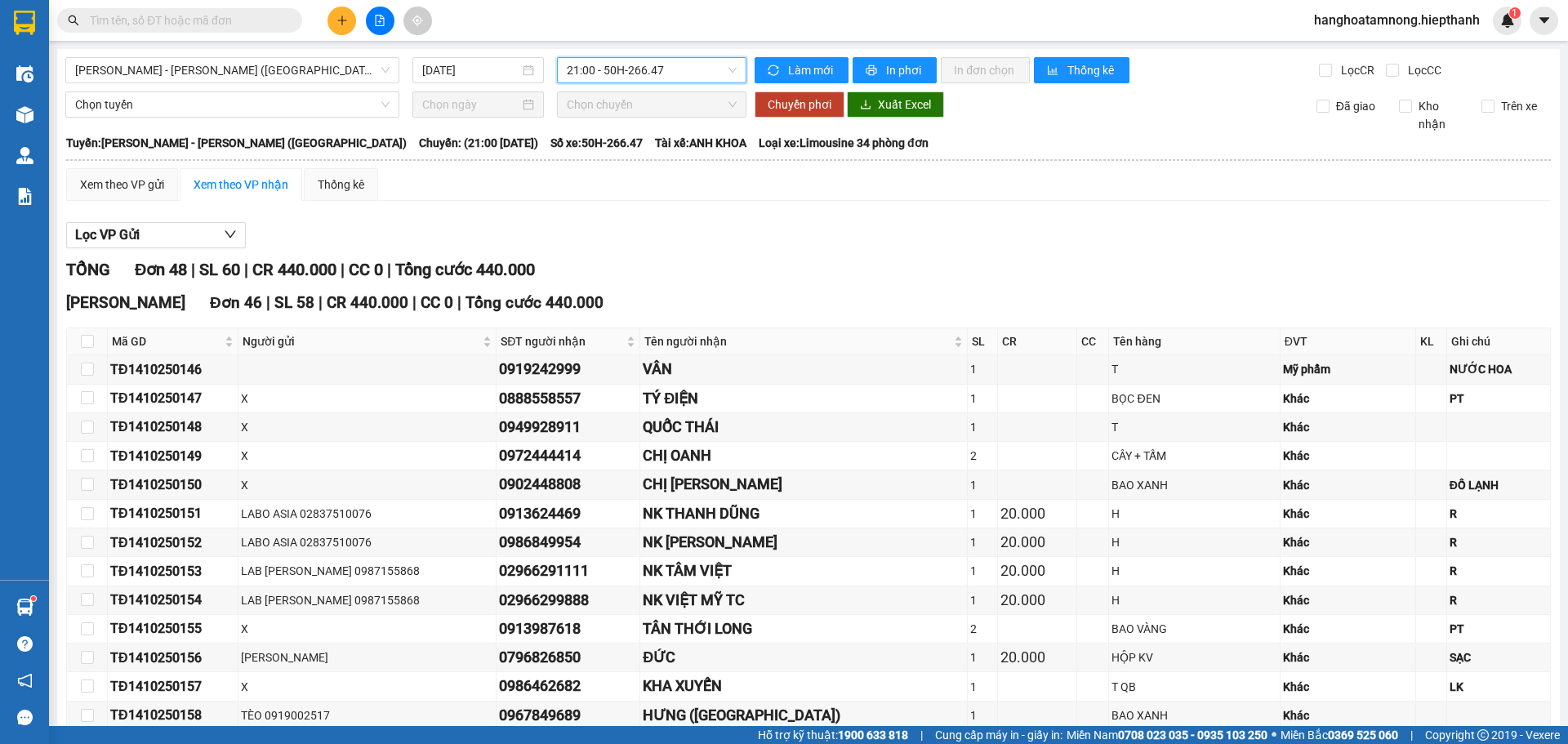
click at [611, 72] on span "21:00 - 50H-266.47" at bounding box center [652, 71] width 170 height 24
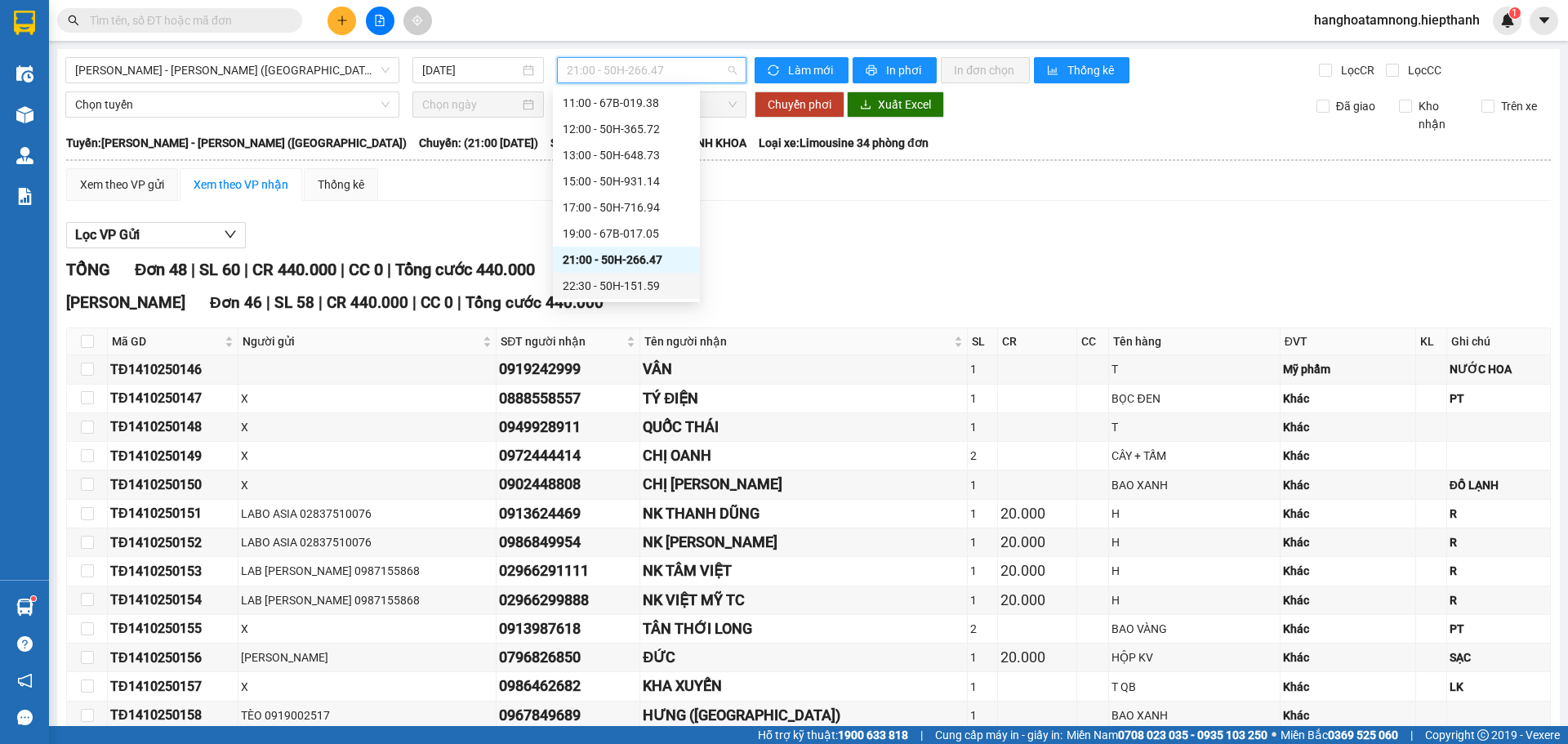
click at [601, 282] on div "22:30 - 50H-151.59" at bounding box center [626, 285] width 127 height 18
